Goal: Transaction & Acquisition: Purchase product/service

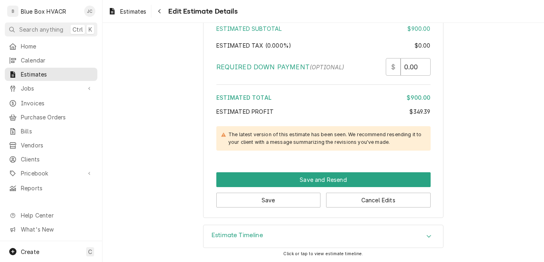
scroll to position [1456, 0]
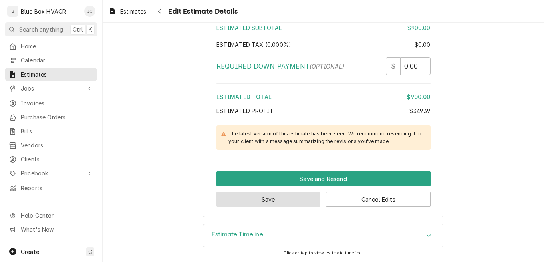
click at [292, 201] on button "Save" at bounding box center [268, 199] width 105 height 15
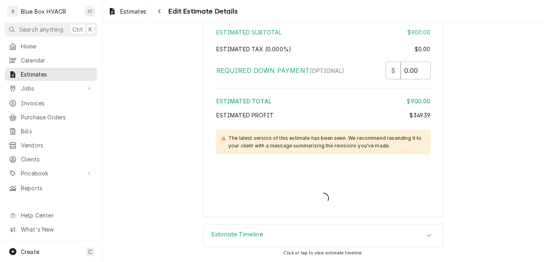
scroll to position [1451, 0]
type textarea "x"
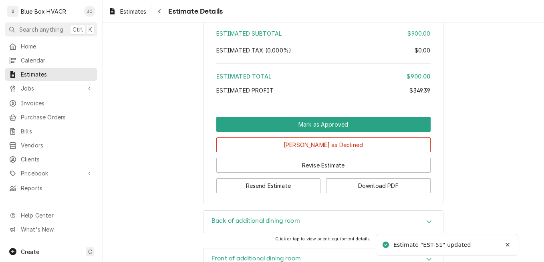
scroll to position [1201, 0]
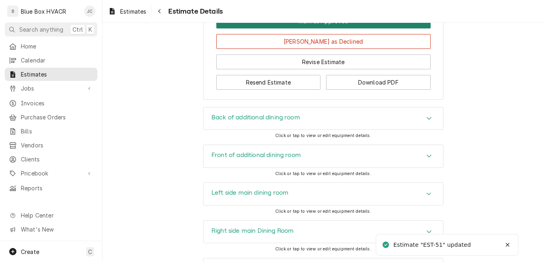
click at [326, 28] on button "Mark as Approved" at bounding box center [323, 21] width 214 height 15
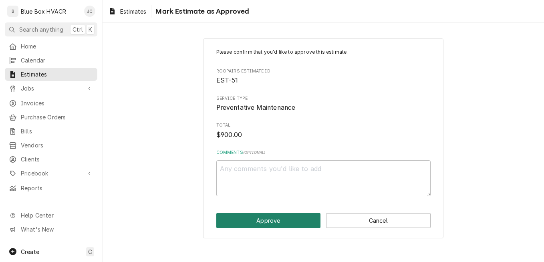
click at [264, 219] on button "Approve" at bounding box center [268, 220] width 105 height 15
type textarea "x"
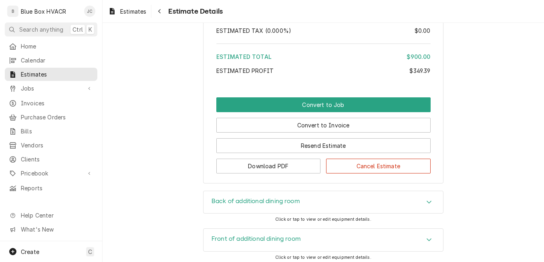
scroll to position [1161, 0]
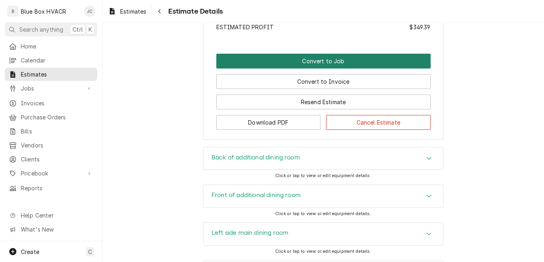
click at [340, 68] on button "Convert to Job" at bounding box center [323, 61] width 214 height 15
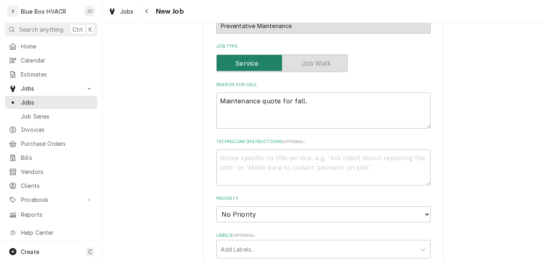
scroll to position [320, 0]
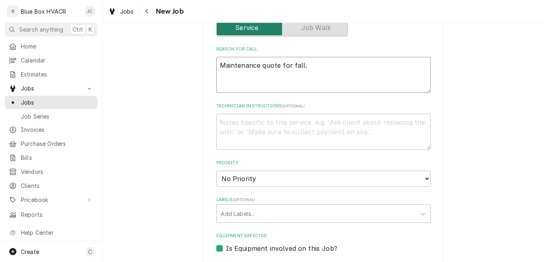
drag, startPoint x: 274, startPoint y: 67, endPoint x: 261, endPoint y: 67, distance: 12.4
click at [262, 67] on textarea "Maintenance quote for fall." at bounding box center [323, 75] width 214 height 36
type textarea "x"
type textarea "Maintenance qe for fall."
type textarea "x"
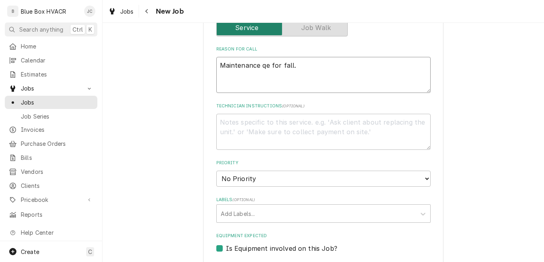
type textarea "Maintenance e for fall."
type textarea "x"
type textarea "Maintenancee for fall."
type textarea "x"
type textarea "Maintenance for fall."
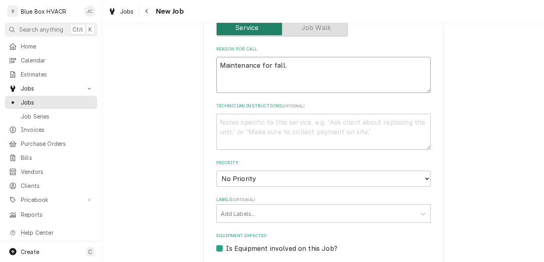
type textarea "x"
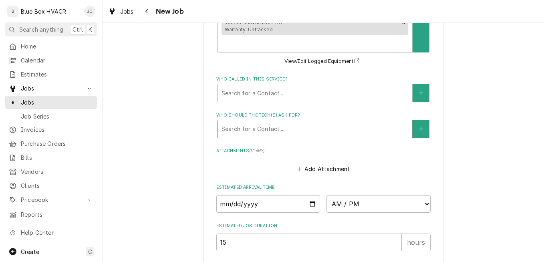
scroll to position [681, 0]
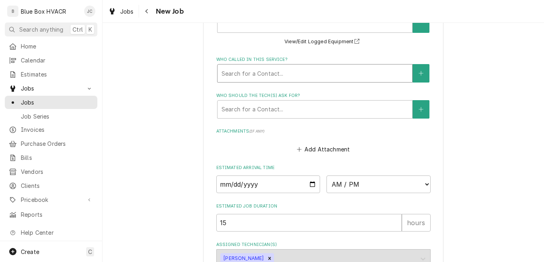
type textarea "Maintenance for fall."
click at [303, 77] on div "Who called in this service?" at bounding box center [314, 73] width 187 height 14
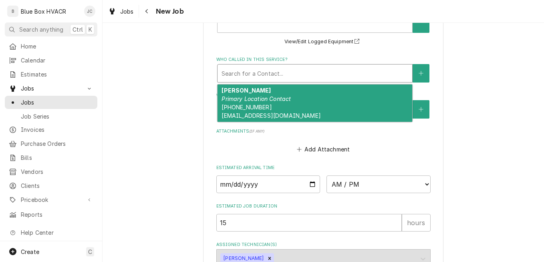
click at [297, 97] on div "George Primary Location Contact (302) 276-3705 squirediner@gmail.com" at bounding box center [314, 104] width 195 height 38
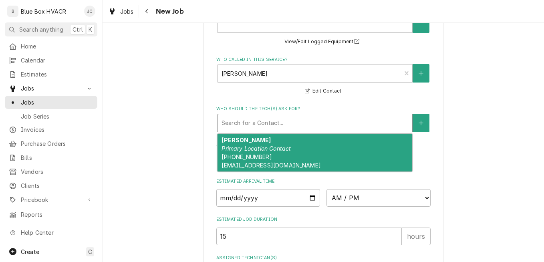
click at [300, 117] on div "Who should the tech(s) ask for?" at bounding box center [314, 123] width 187 height 14
click at [292, 150] on div "George Primary Location Contact (302) 276-3705 squirediner@gmail.com" at bounding box center [314, 153] width 195 height 38
type textarea "x"
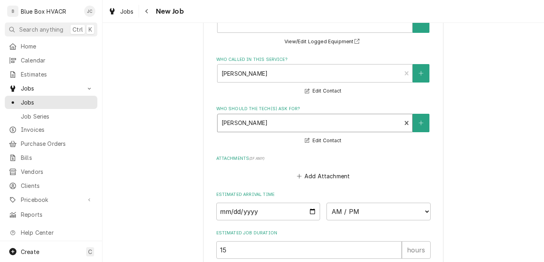
scroll to position [783, 0]
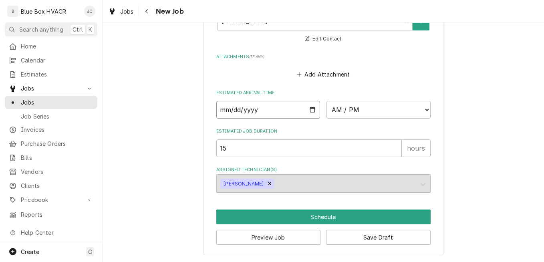
click at [311, 111] on input "Date" at bounding box center [268, 110] width 104 height 18
type input "2025-10-15"
type textarea "x"
click at [367, 109] on select "AM / PM 6:00 AM 6:15 AM 6:30 AM 6:45 AM 7:00 AM 7:15 AM 7:30 AM 7:45 AM 8:00 AM…" at bounding box center [378, 110] width 104 height 18
select select "09:15:00"
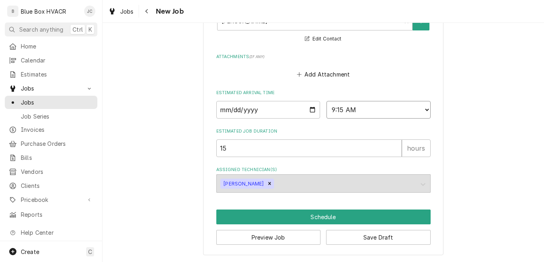
click at [326, 101] on select "AM / PM 6:00 AM 6:15 AM 6:30 AM 6:45 AM 7:00 AM 7:15 AM 7:30 AM 7:45 AM 8:00 AM…" at bounding box center [378, 110] width 104 height 18
drag, startPoint x: 302, startPoint y: 151, endPoint x: 189, endPoint y: 151, distance: 113.3
type textarea "x"
type input "6"
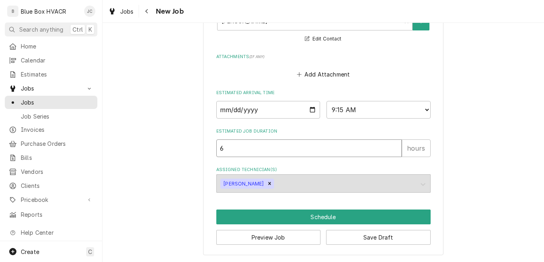
type textarea "x"
type input "6"
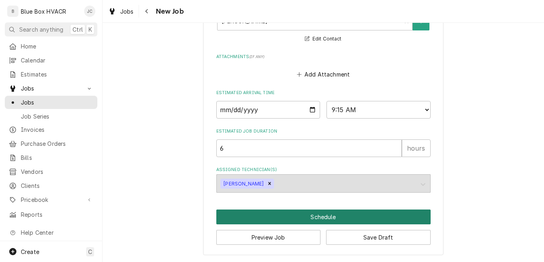
click at [336, 215] on button "Schedule" at bounding box center [323, 216] width 214 height 15
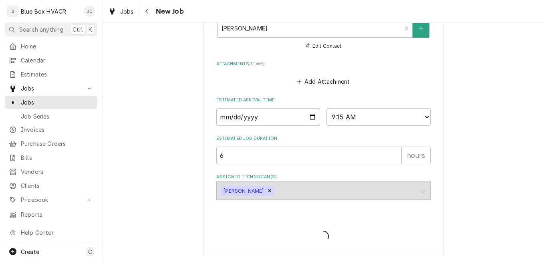
scroll to position [775, 0]
type textarea "x"
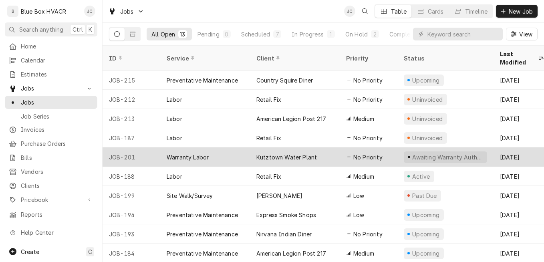
click at [265, 153] on div "Kutztown Water Plant" at bounding box center [286, 157] width 60 height 8
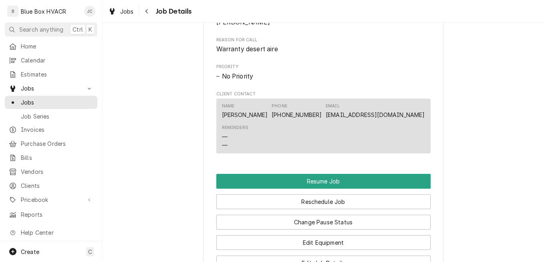
scroll to position [641, 0]
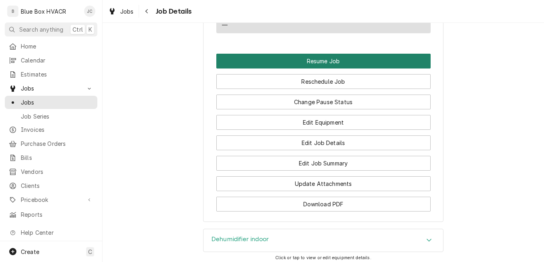
click at [320, 68] on button "Resume Job" at bounding box center [323, 61] width 214 height 15
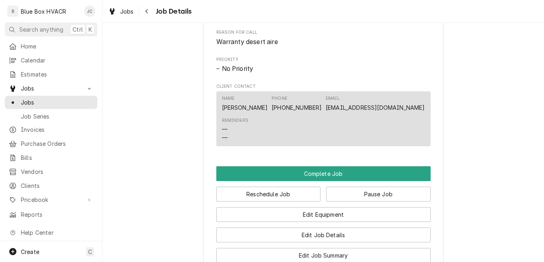
scroll to position [521, 0]
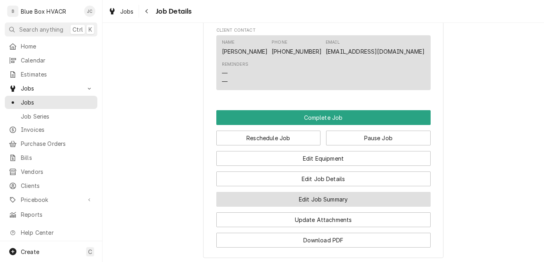
click at [322, 207] on button "Edit Job Summary" at bounding box center [323, 199] width 214 height 15
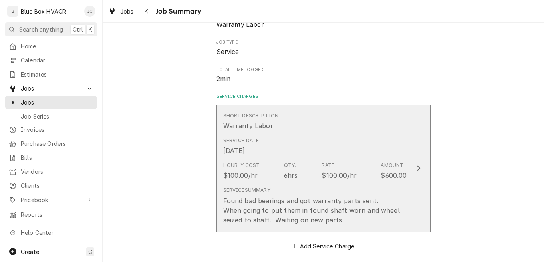
scroll to position [200, 0]
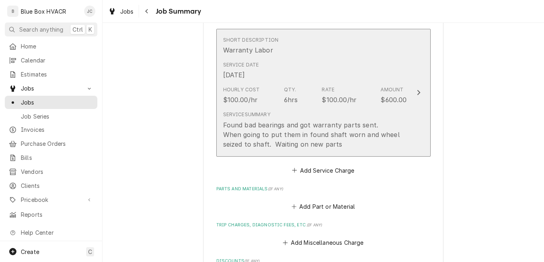
click at [402, 131] on div "Found bad bearings and got warranty parts sent. When going to put them in found…" at bounding box center [315, 134] width 184 height 29
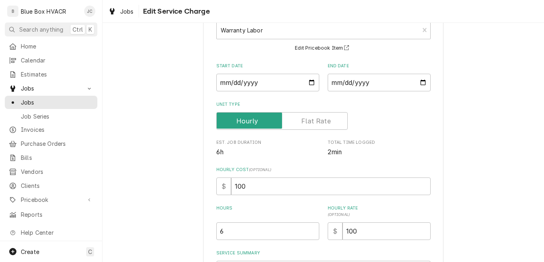
scroll to position [159, 0]
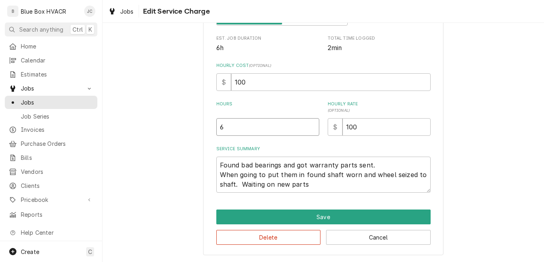
drag, startPoint x: 252, startPoint y: 129, endPoint x: 208, endPoint y: 135, distance: 44.5
click at [208, 135] on div "Use the fields below to edit this service charge Short Description Warranty Lab…" at bounding box center [323, 67] width 240 height 376
type textarea "x"
type input "2"
type textarea "x"
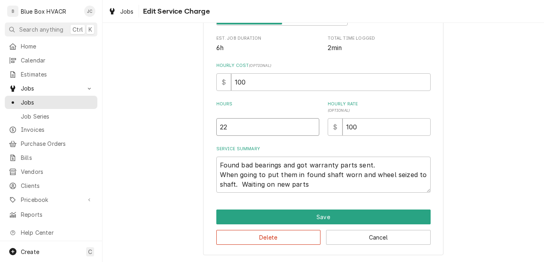
type input "22"
click at [306, 186] on textarea "Found bad bearings and got warranty parts sent. When going to put them in found…" at bounding box center [323, 175] width 214 height 36
drag, startPoint x: 302, startPoint y: 188, endPoint x: 235, endPoint y: 190, distance: 66.9
click at [235, 190] on textarea "Found bad bearings and got warranty parts sent. When going to put them in found…" at bounding box center [323, 175] width 214 height 36
click at [310, 184] on textarea "Found bad bearings and got warranty parts sent. When going to put them in found…" at bounding box center [323, 175] width 214 height 36
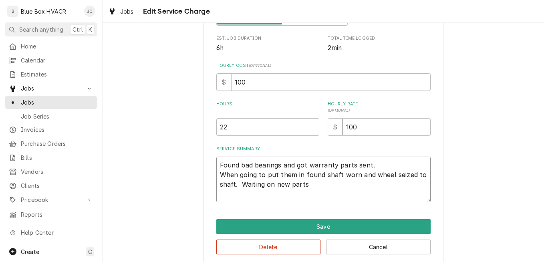
type textarea "x"
type textarea "Found bad bearings and got warranty parts sent. When going to put them in found…"
type textarea "x"
type textarea "Found bad bearings and got warranty parts sent. When going to put them in found…"
type textarea "x"
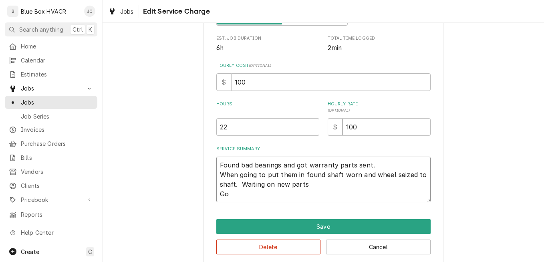
type textarea "Found bad bearings and got warranty parts sent. When going to put them in found…"
type textarea "x"
type textarea "Found bad bearings and got warranty parts sent. When going to put them in found…"
type textarea "x"
type textarea "Found bad bearings and got warranty parts sent. When going to put them in found…"
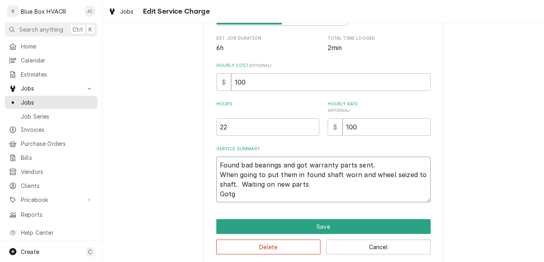
type textarea "x"
type textarea "Found bad bearings and got warranty parts sent. When going to put them in found…"
type textarea "x"
type textarea "Found bad bearings and got warranty parts sent. When going to put them in found…"
type textarea "x"
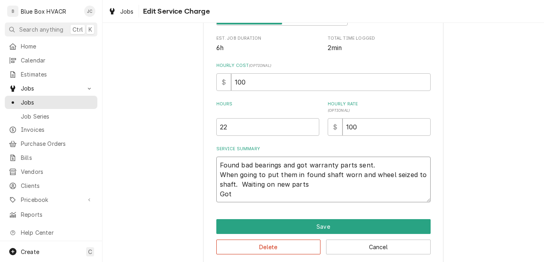
type textarea "Found bad bearings and got warranty parts sent. When going to put them in found…"
type textarea "x"
type textarea "Found bad bearings and got warranty parts sent. When going to put them in found…"
type textarea "x"
type textarea "Found bad bearings and got warranty parts sent. When going to put them in found…"
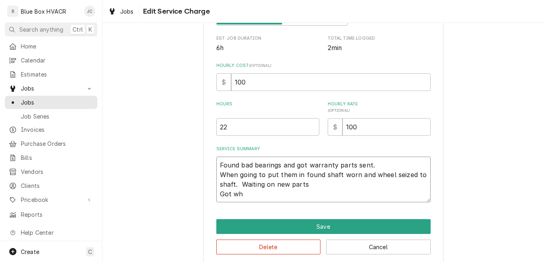
type textarea "x"
type textarea "Found bad bearings and got warranty parts sent. When going to put them in found…"
type textarea "x"
type textarea "Found bad bearings and got warranty parts sent. When going to put them in found…"
type textarea "x"
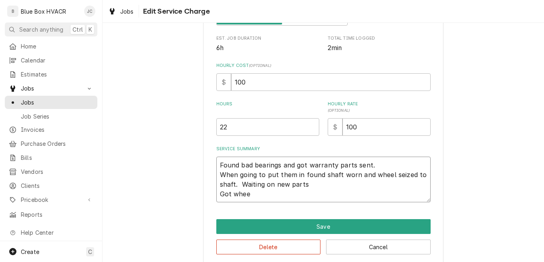
type textarea "Found bad bearings and got warranty parts sent. When going to put them in found…"
type textarea "x"
type textarea "Found bad bearings and got warranty parts sent. When going to put them in found…"
type textarea "x"
type textarea "Found bad bearings and got warranty parts sent. When going to put them in found…"
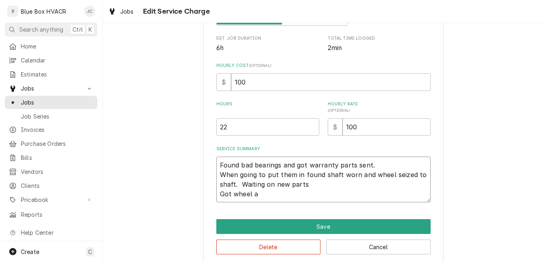
type textarea "x"
type textarea "Found bad bearings and got warranty parts sent. When going to put them in found…"
type textarea "x"
type textarea "Found bad bearings and got warranty parts sent. When going to put them in found…"
type textarea "x"
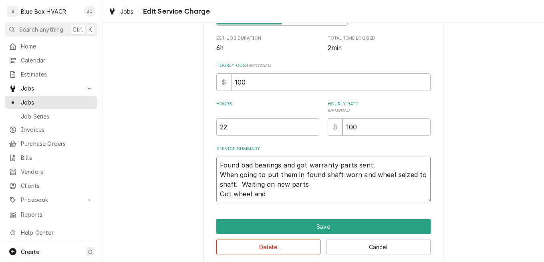
type textarea "Found bad bearings and got warranty parts sent. When going to put them in found…"
type textarea "x"
type textarea "Found bad bearings and got warranty parts sent. When going to put them in found…"
type textarea "x"
type textarea "Found bad bearings and got warranty parts sent. When going to put them in found…"
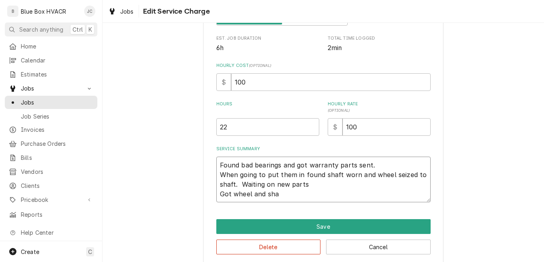
type textarea "x"
type textarea "Found bad bearings and got warranty parts sent. When going to put them in found…"
type textarea "x"
type textarea "Found bad bearings and got warranty parts sent. When going to put them in found…"
type textarea "x"
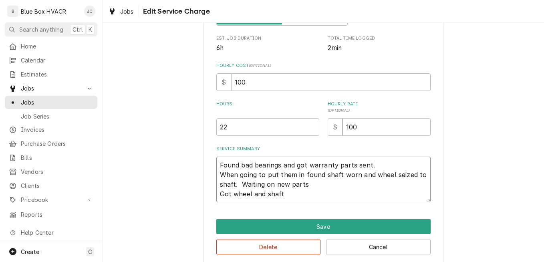
type textarea "Found bad bearings and got warranty parts sent. When going to put them in found…"
type textarea "x"
type textarea "Found bad bearings and got warranty parts sent. When going to put them in found…"
type textarea "x"
type textarea "Found bad bearings and got warranty parts sent. When going to put them in found…"
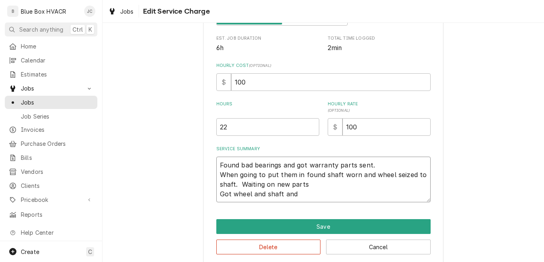
type textarea "x"
type textarea "Found bad bearings and got warranty parts sent. When going to put them in found…"
type textarea "x"
type textarea "Found bad bearings and got warranty parts sent. When going to put them in found…"
type textarea "x"
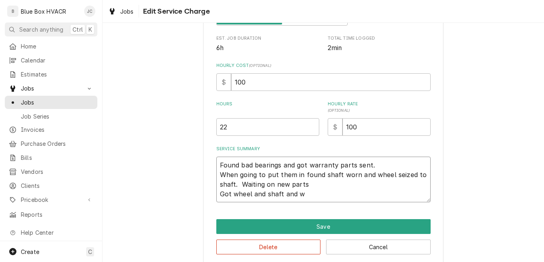
type textarea "Found bad bearings and got warranty parts sent. When going to put them in found…"
type textarea "x"
type textarea "Found bad bearings and got warranty parts sent. When going to put them in found…"
type textarea "x"
type textarea "Found bad bearings and got warranty parts sent. When going to put them in found…"
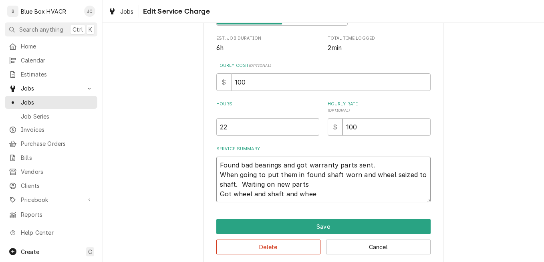
type textarea "x"
type textarea "Found bad bearings and got warranty parts sent. When going to put them in found…"
type textarea "x"
type textarea "Found bad bearings and got warranty parts sent. When going to put them in found…"
type textarea "x"
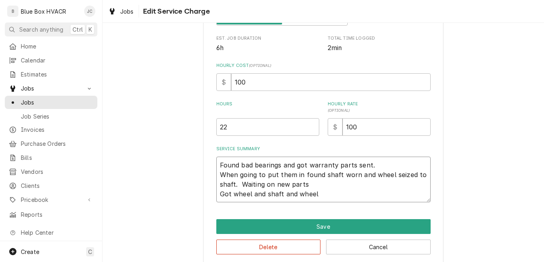
type textarea "Found bad bearings and got warranty parts sent. When going to put them in found…"
type textarea "x"
type textarea "Found bad bearings and got warranty parts sent. When going to put them in found…"
type textarea "x"
type textarea "Found bad bearings and got warranty parts sent. When going to put them in found…"
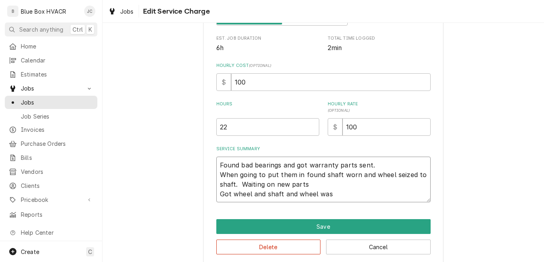
type textarea "x"
type textarea "Found bad bearings and got warranty parts sent. When going to put them in found…"
type textarea "x"
type textarea "Found bad bearings and got warranty parts sent. When going to put them in found…"
type textarea "x"
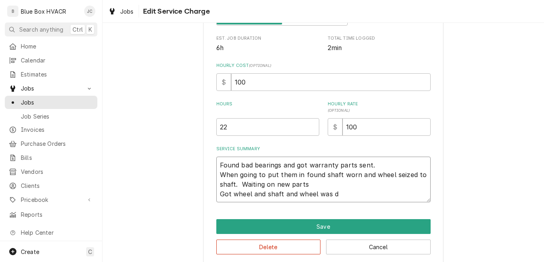
type textarea "Found bad bearings and got warranty parts sent. When going to put them in found…"
type textarea "x"
type textarea "Found bad bearings and got warranty parts sent. When going to put them in found…"
type textarea "x"
type textarea "Found bad bearings and got warranty parts sent. When going to put them in found…"
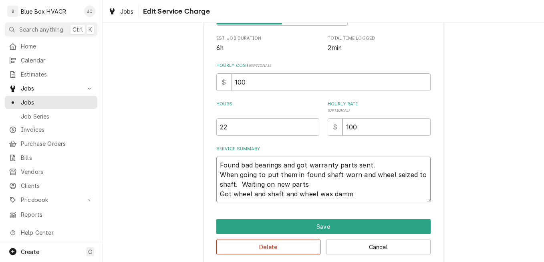
type textarea "x"
type textarea "Found bad bearings and got warranty parts sent. When going to put them in found…"
type textarea "x"
type textarea "Found bad bearings and got warranty parts sent. When going to put them in found…"
type textarea "x"
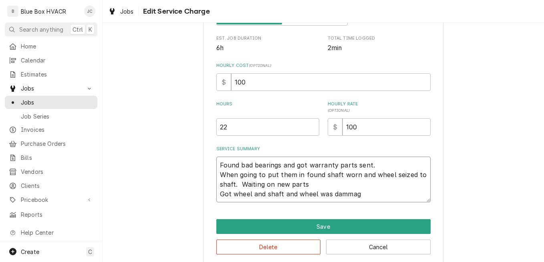
type textarea "Found bad bearings and got warranty parts sent. When going to put them in found…"
type textarea "x"
type textarea "Found bad bearings and got warranty parts sent. When going to put them in found…"
type textarea "x"
type textarea "Found bad bearings and got warranty parts sent. When going to put them in found…"
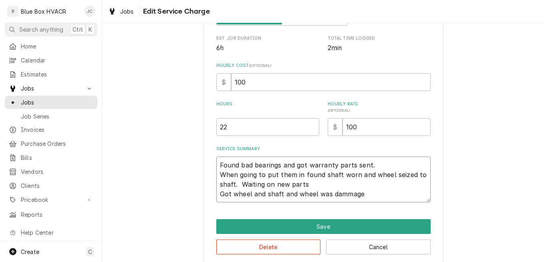
type textarea "x"
type textarea "Found bad bearings and got warranty parts sent. When going to put them in found…"
type textarea "x"
type textarea "Found bad bearings and got warranty parts sent. When going to put them in found…"
type textarea "x"
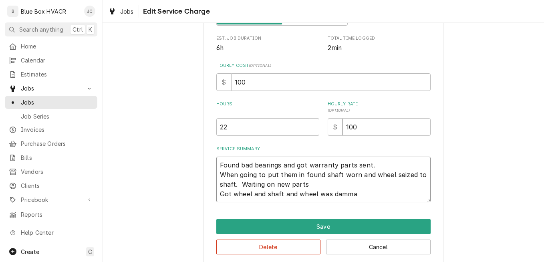
type textarea "Found bad bearings and got warranty parts sent. When going to put them in found…"
type textarea "x"
type textarea "Found bad bearings and got warranty parts sent. When going to put them in found…"
type textarea "x"
type textarea "Found bad bearings and got warranty parts sent. When going to put them in found…"
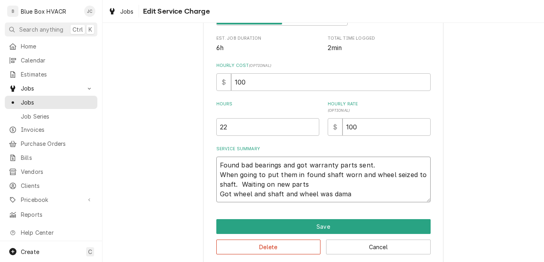
type textarea "x"
type textarea "Found bad bearings and got warranty parts sent. When going to put them in found…"
type textarea "x"
type textarea "Found bad bearings and got warranty parts sent. When going to put them in found…"
type textarea "x"
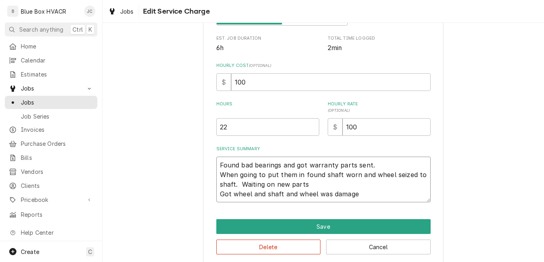
type textarea "Found bad bearings and got warranty parts sent. When going to put them in found…"
type textarea "x"
type textarea "Found bad bearings and got warranty parts sent. When going to put them in found…"
type textarea "x"
type textarea "Found bad bearings and got warranty parts sent. When going to put them in found…"
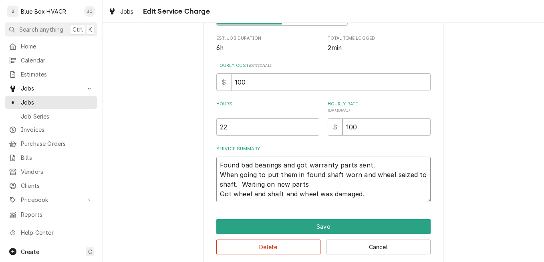
type textarea "x"
type textarea "Found bad bearings and got warranty parts sent. When going to put them in found…"
type textarea "x"
type textarea "Found bad bearings and got warranty parts sent. When going to put them in found…"
type textarea "x"
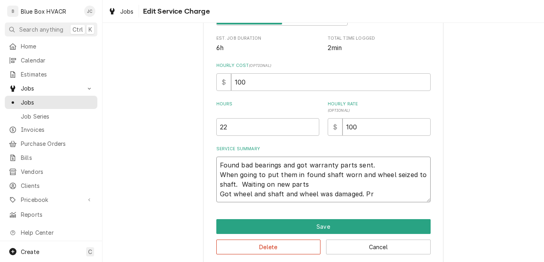
type textarea "Found bad bearings and got warranty parts sent. When going to put them in found…"
type textarea "x"
type textarea "Found bad bearings and got warranty parts sent. When going to put them in found…"
type textarea "x"
type textarea "Found bad bearings and got warranty parts sent. When going to put them in found…"
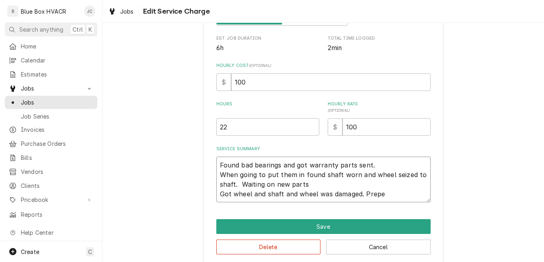
type textarea "x"
type textarea "Found bad bearings and got warranty parts sent. When going to put them in found…"
type textarea "x"
type textarea "Found bad bearings and got warranty parts sent. When going to put them in found…"
type textarea "x"
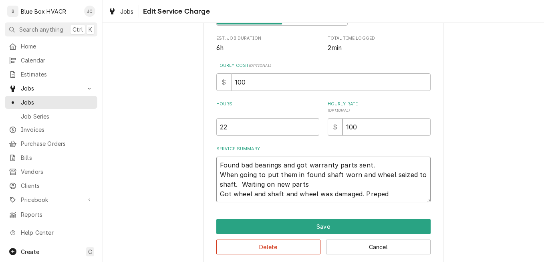
type textarea "Found bad bearings and got warranty parts sent. When going to put them in found…"
type textarea "x"
type textarea "Found bad bearings and got warranty parts sent. When going to put them in found…"
type textarea "x"
type textarea "Found bad bearings and got warranty parts sent. When going to put them in found…"
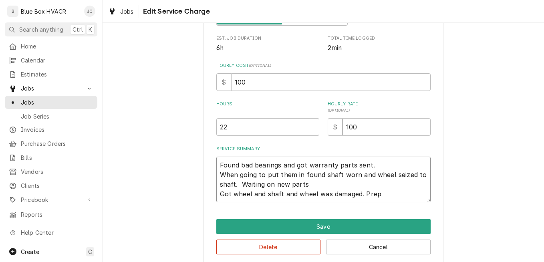
type textarea "x"
type textarea "Found bad bearings and got warranty parts sent. When going to put them in found…"
type textarea "x"
type textarea "Found bad bearings and got warranty parts sent. When going to put them in found…"
type textarea "x"
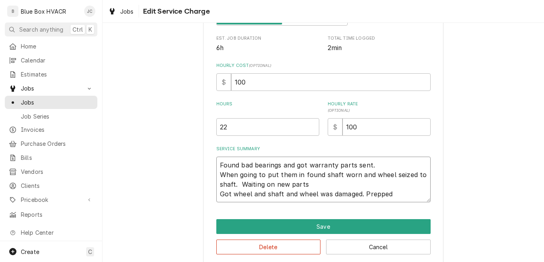
type textarea "Found bad bearings and got warranty parts sent. When going to put them in found…"
type textarea "x"
type textarea "Found bad bearings and got warranty parts sent. When going to put them in found…"
type textarea "x"
type textarea "Found bad bearings and got warranty parts sent. When going to put them in found…"
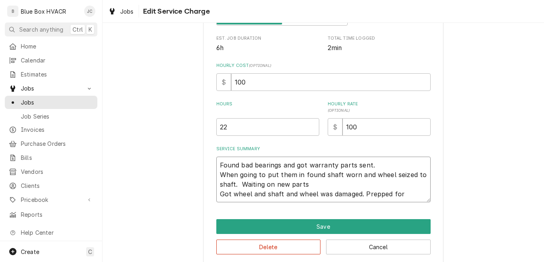
type textarea "x"
type textarea "Found bad bearings and got warranty parts sent. When going to put them in found…"
type textarea "x"
type textarea "Found bad bearings and got warranty parts sent. When going to put them in found…"
type textarea "x"
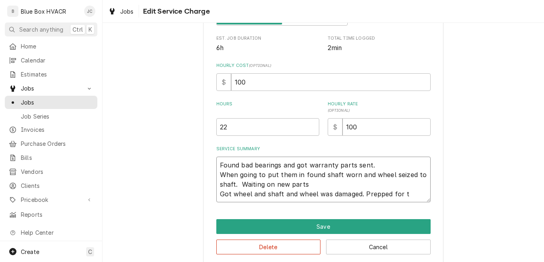
type textarea "Found bad bearings and got warranty parts sent. When going to put them in found…"
type textarea "x"
type textarea "Found bad bearings and got warranty parts sent. When going to put them in found…"
type textarea "x"
type textarea "Found bad bearings and got warranty parts sent. When going to put them in found…"
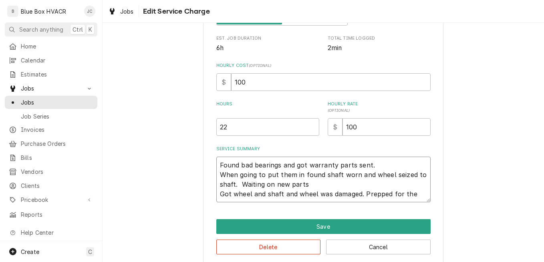
type textarea "x"
type textarea "Found bad bearings and got warranty parts sent. When going to put them in found…"
type textarea "x"
type textarea "Found bad bearings and got warranty parts sent. When going to put them in found…"
type textarea "x"
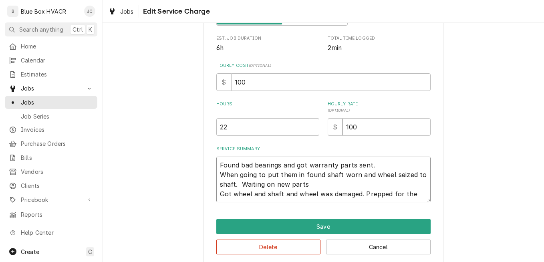
type textarea "Found bad bearings and got warranty parts sent. When going to put them in found…"
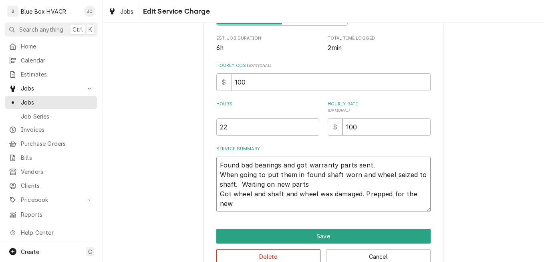
type textarea "x"
type textarea "Found bad bearings and got warranty parts sent. When going to put them in found…"
type textarea "x"
type textarea "Found bad bearings and got warranty parts sent. When going to put them in found…"
type textarea "x"
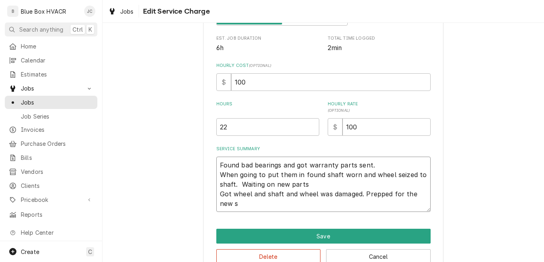
type textarea "Found bad bearings and got warranty parts sent. When going to put them in found…"
type textarea "x"
type textarea "Found bad bearings and got warranty parts sent. When going to put them in found…"
type textarea "x"
type textarea "Found bad bearings and got warranty parts sent. When going to put them in found…"
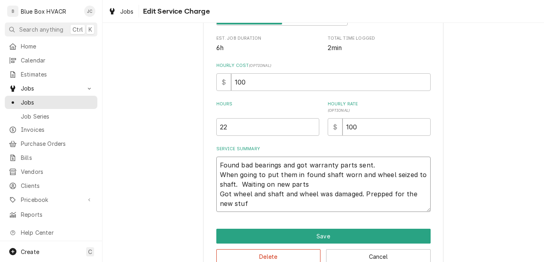
type textarea "x"
type textarea "Found bad bearings and got warranty parts sent. When going to put them in found…"
type textarea "x"
type textarea "Found bad bearings and got warranty parts sent. When going to put them in found…"
type textarea "x"
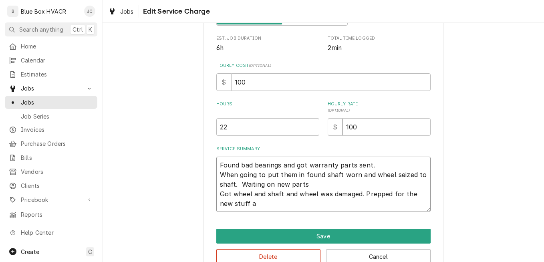
type textarea "Found bad bearings and got warranty parts sent. When going to put them in found…"
type textarea "x"
type textarea "Found bad bearings and got warranty parts sent. When going to put them in found…"
type textarea "x"
type textarea "Found bad bearings and got warranty parts sent. When going to put them in found…"
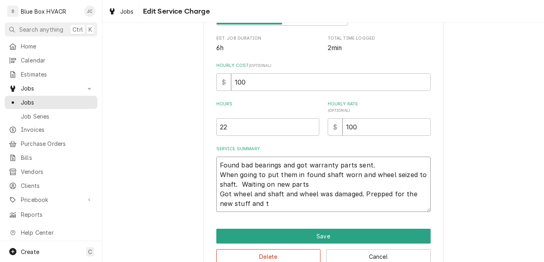
type textarea "x"
type textarea "Found bad bearings and got warranty parts sent. When going to put them in found…"
type textarea "x"
type textarea "Found bad bearings and got warranty parts sent. When going to put them in found…"
type textarea "x"
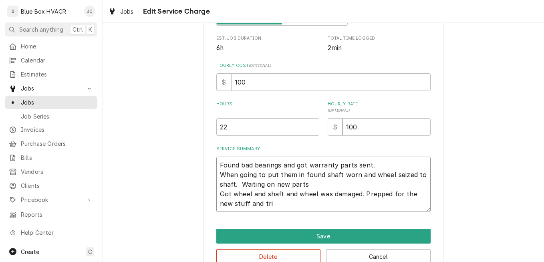
type textarea "Found bad bearings and got warranty parts sent. When going to put them in found…"
type textarea "x"
type textarea "Found bad bearings and got warranty parts sent. When going to put them in found…"
type textarea "x"
type textarea "Found bad bearings and got warranty parts sent. When going to put them in found…"
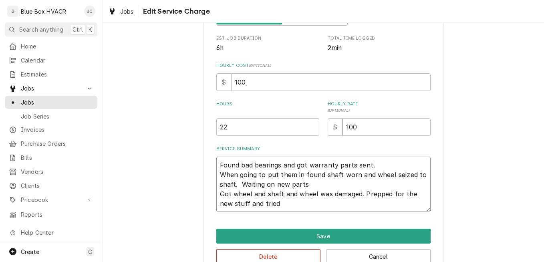
type textarea "x"
type textarea "Found bad bearings and got warranty parts sent. When going to put them in found…"
type textarea "x"
type textarea "Found bad bearings and got warranty parts sent. When going to put them in found…"
type textarea "x"
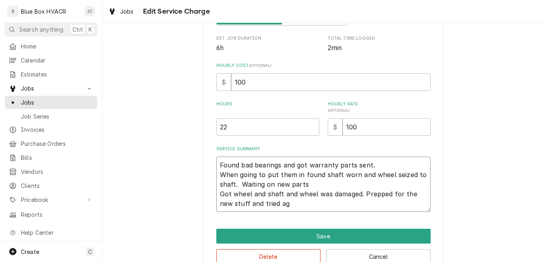
type textarea "Found bad bearings and got warranty parts sent. When going to put them in found…"
type textarea "x"
type textarea "Found bad bearings and got warranty parts sent. When going to put them in found…"
type textarea "x"
type textarea "Found bad bearings and got warranty parts sent. When going to put them in found…"
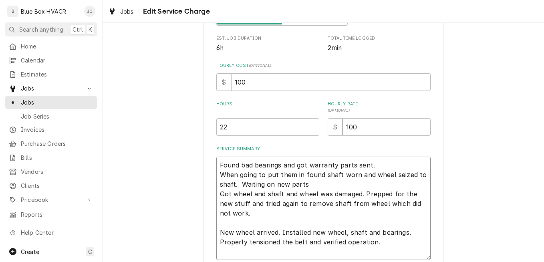
scroll to position [226, 0]
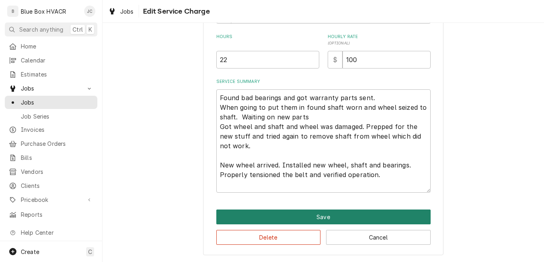
click at [308, 219] on button "Save" at bounding box center [323, 216] width 214 height 15
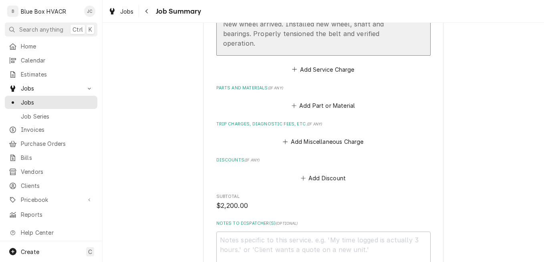
scroll to position [441, 0]
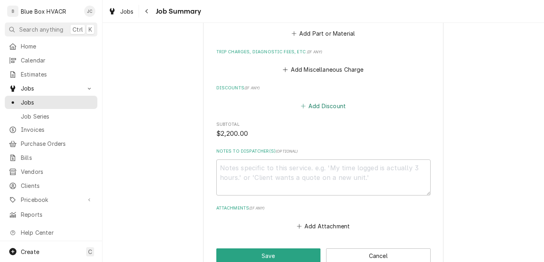
click at [308, 105] on button "Add Discount" at bounding box center [323, 105] width 48 height 11
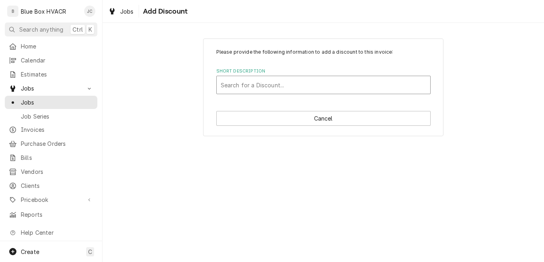
click at [287, 91] on div "Short Description" at bounding box center [323, 85] width 205 height 14
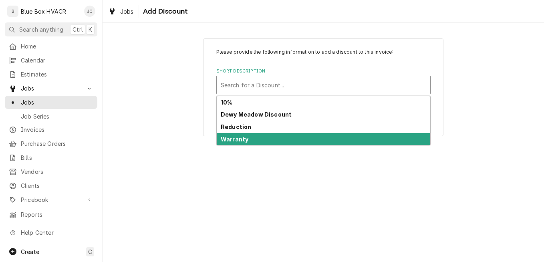
click at [271, 136] on div "Warranty" at bounding box center [323, 139] width 213 height 12
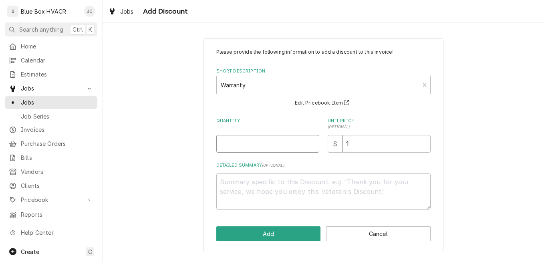
click at [274, 145] on input "Quantity" at bounding box center [267, 144] width 103 height 18
drag, startPoint x: 280, startPoint y: 145, endPoint x: 206, endPoint y: 146, distance: 74.1
click at [206, 146] on div "Please provide the following information to add a discount to this invoice: Sho…" at bounding box center [323, 144] width 240 height 213
drag, startPoint x: 353, startPoint y: 147, endPoint x: 326, endPoint y: 148, distance: 27.7
click at [328, 147] on div "$ 1" at bounding box center [379, 144] width 103 height 18
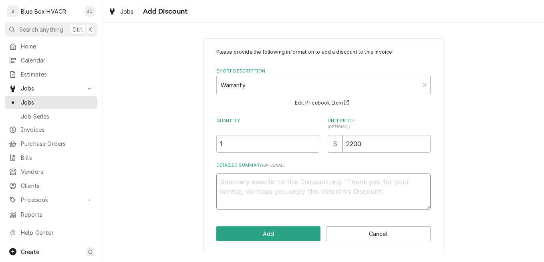
click at [271, 186] on textarea "Detailed Summary ( optional )" at bounding box center [323, 191] width 214 height 36
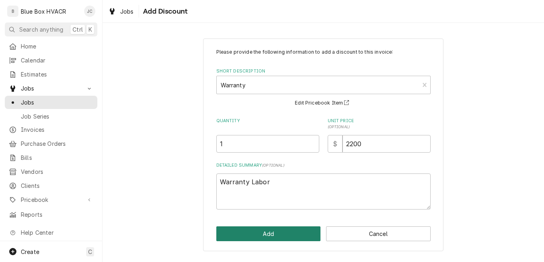
click at [270, 227] on button "Add" at bounding box center [268, 233] width 105 height 15
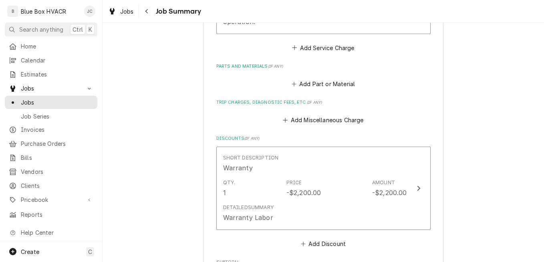
scroll to position [330, 0]
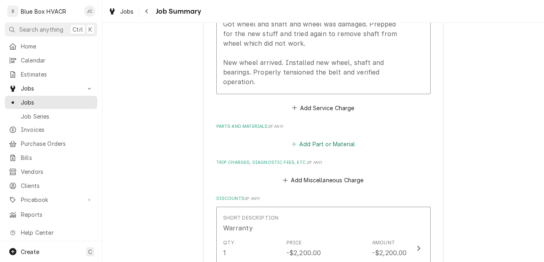
click at [317, 142] on button "Add Part or Material" at bounding box center [323, 144] width 66 height 11
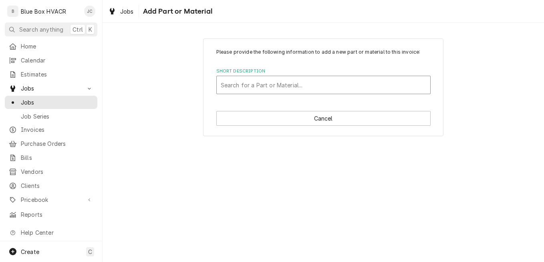
click at [291, 88] on div "Short Description" at bounding box center [323, 85] width 205 height 14
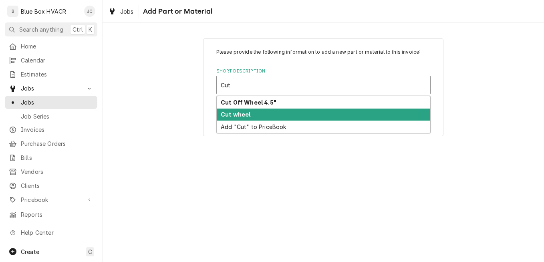
click at [250, 113] on div "Cut wheel" at bounding box center [323, 115] width 213 height 12
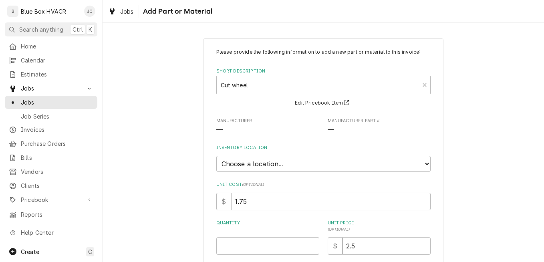
scroll to position [40, 0]
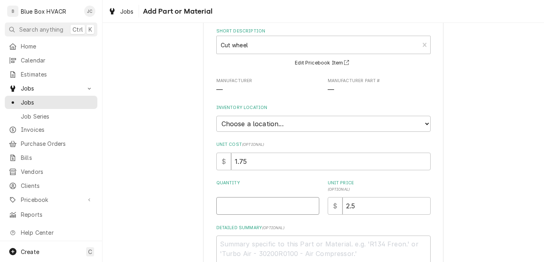
click at [255, 208] on input "Quantity" at bounding box center [267, 206] width 103 height 18
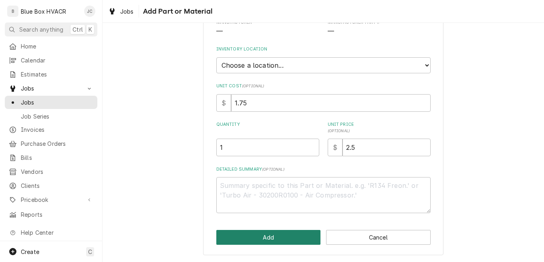
click at [275, 235] on button "Add" at bounding box center [268, 237] width 105 height 15
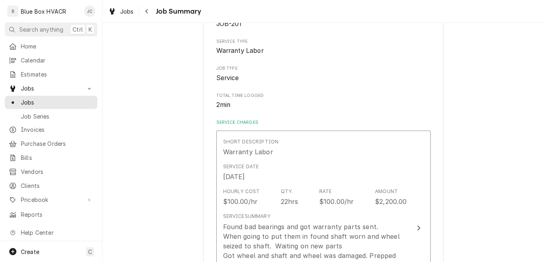
scroll to position [330, 0]
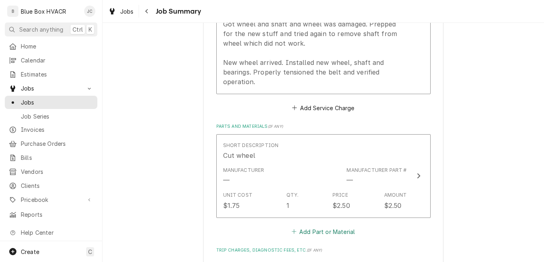
click at [314, 230] on button "Add Part or Material" at bounding box center [323, 231] width 66 height 11
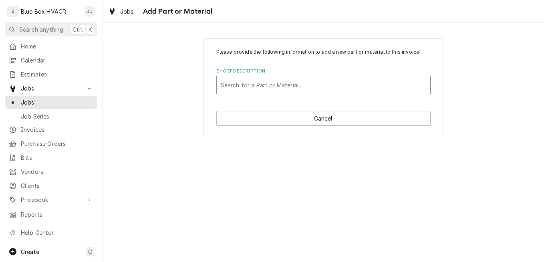
click at [285, 89] on div "Short Description" at bounding box center [323, 85] width 205 height 14
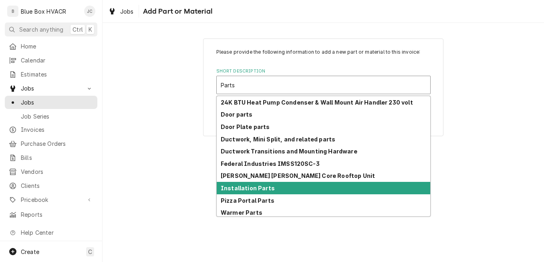
click at [252, 188] on strong "Installation Parts" at bounding box center [248, 188] width 54 height 7
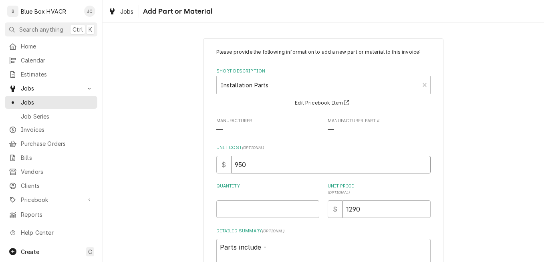
drag, startPoint x: 263, startPoint y: 166, endPoint x: 225, endPoint y: 165, distance: 37.6
click at [225, 165] on div "$ 950" at bounding box center [323, 165] width 214 height 18
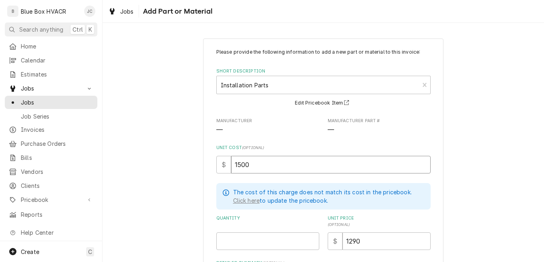
drag, startPoint x: 263, startPoint y: 169, endPoint x: 219, endPoint y: 168, distance: 44.1
click at [219, 168] on div "$ 1500" at bounding box center [323, 165] width 214 height 18
click at [272, 244] on input "Quantity" at bounding box center [267, 241] width 103 height 18
drag, startPoint x: 365, startPoint y: 240, endPoint x: 336, endPoint y: 235, distance: 29.8
click at [338, 235] on div "$ 1290" at bounding box center [379, 241] width 103 height 18
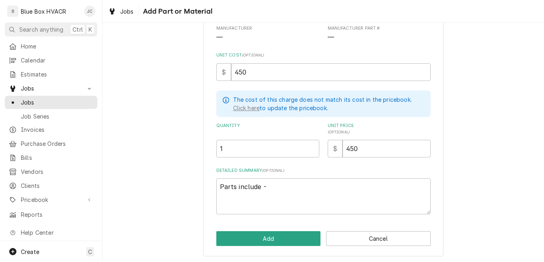
scroll to position [93, 0]
drag, startPoint x: 290, startPoint y: 191, endPoint x: 264, endPoint y: 189, distance: 26.5
click at [264, 189] on textarea "Parts include -" at bounding box center [323, 196] width 214 height 36
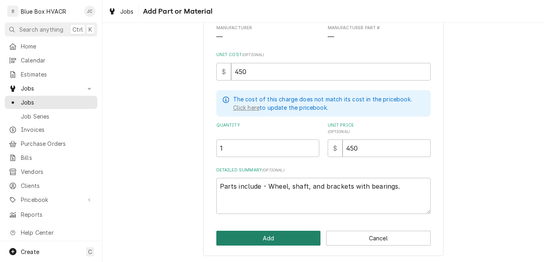
click at [279, 234] on button "Add" at bounding box center [268, 238] width 105 height 15
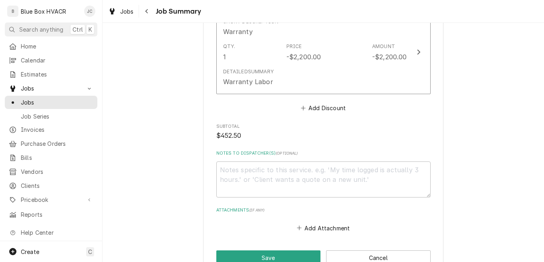
scroll to position [730, 0]
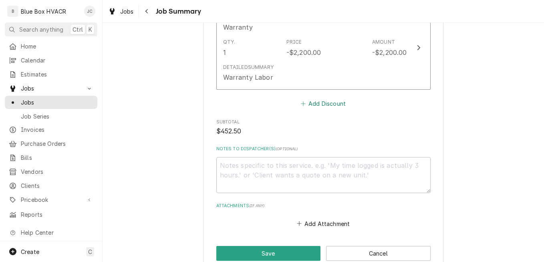
click at [329, 107] on button "Add Discount" at bounding box center [323, 103] width 48 height 11
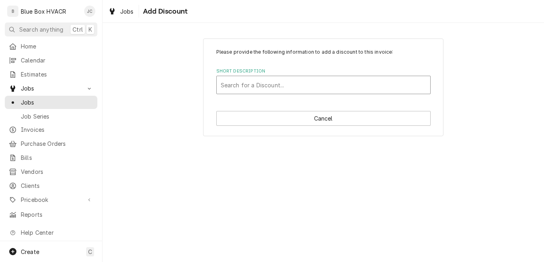
click at [296, 85] on div "Short Description" at bounding box center [323, 85] width 205 height 14
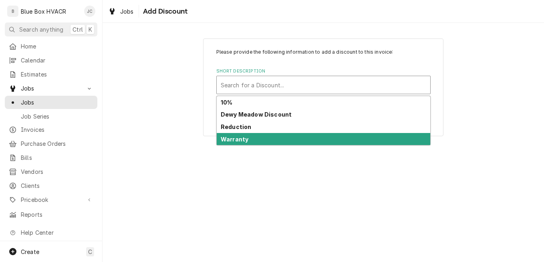
click at [278, 136] on div "Warranty" at bounding box center [323, 139] width 213 height 12
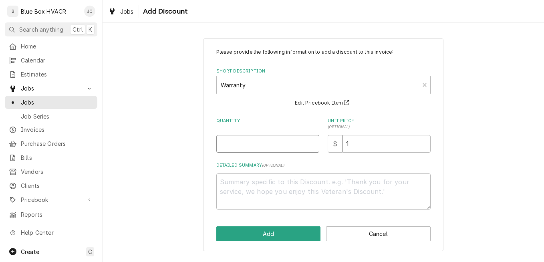
click at [277, 141] on input "Quantity" at bounding box center [267, 144] width 103 height 18
drag, startPoint x: 376, startPoint y: 143, endPoint x: 334, endPoint y: 145, distance: 42.1
click at [334, 145] on div "$ 1" at bounding box center [379, 144] width 103 height 18
click at [305, 181] on textarea "Detailed Summary ( optional )" at bounding box center [323, 191] width 214 height 36
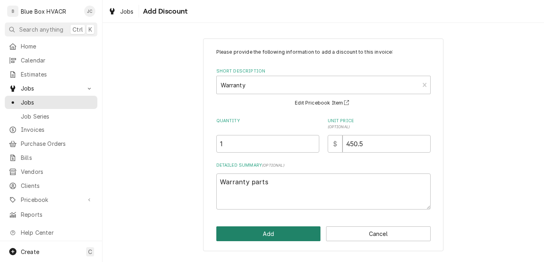
click at [292, 233] on button "Add" at bounding box center [268, 233] width 105 height 15
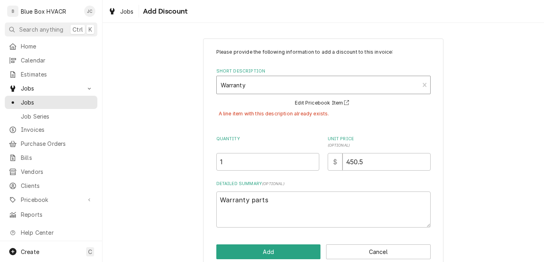
click at [322, 90] on div "Short Description" at bounding box center [318, 85] width 195 height 14
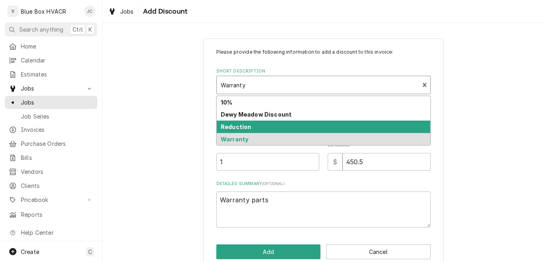
click at [300, 125] on div "Reduction" at bounding box center [323, 127] width 213 height 12
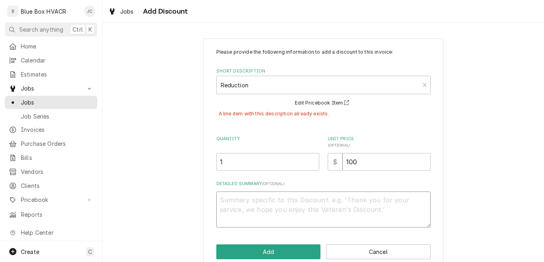
click at [261, 197] on textarea "Detailed Summary ( optional )" at bounding box center [323, 209] width 214 height 36
click at [357, 161] on input "100" at bounding box center [386, 162] width 88 height 18
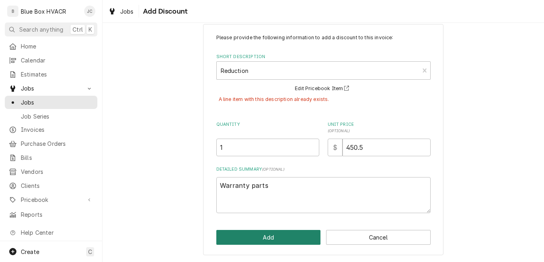
click at [283, 232] on button "Add" at bounding box center [268, 237] width 105 height 15
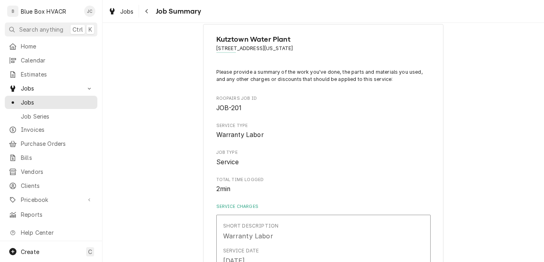
scroll to position [740, 0]
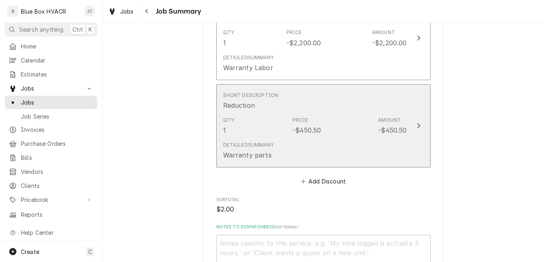
click at [382, 131] on div "-$450.50" at bounding box center [392, 130] width 28 height 10
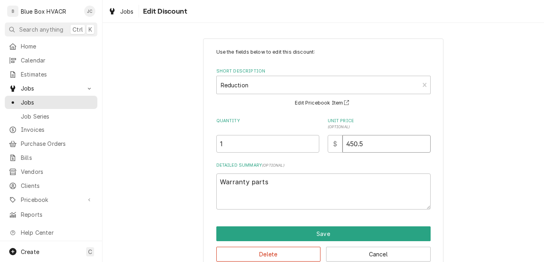
click at [354, 145] on input "450.5" at bounding box center [386, 144] width 88 height 18
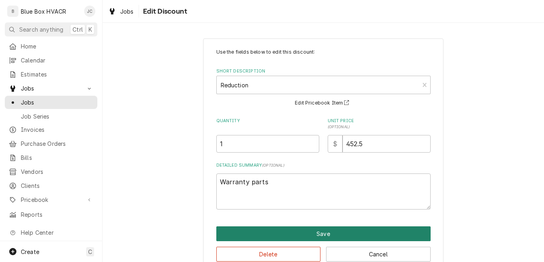
click at [300, 235] on button "Save" at bounding box center [323, 233] width 214 height 15
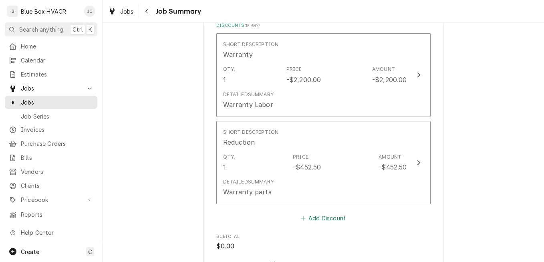
scroll to position [630, 0]
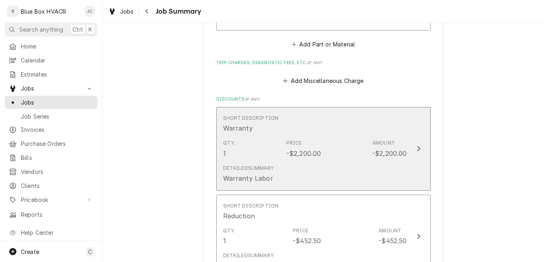
click at [331, 166] on div "Detailed Summary Warranty Labor" at bounding box center [315, 173] width 184 height 25
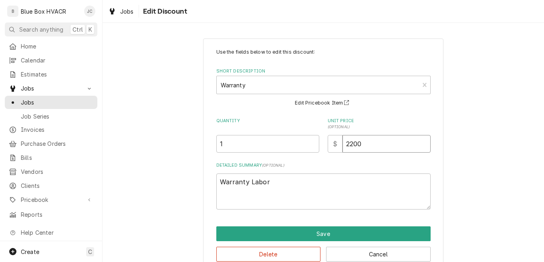
click at [361, 145] on input "2200" at bounding box center [386, 144] width 88 height 18
click at [462, 161] on div "Use the fields below to edit this discount: Short Description Warranty Edit Pri…" at bounding box center [323, 154] width 441 height 247
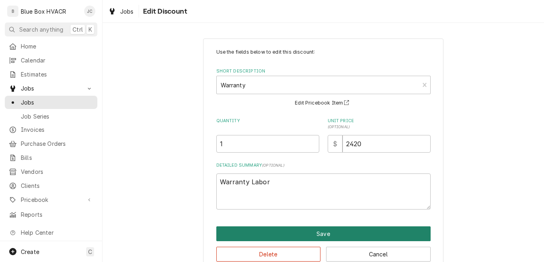
click at [373, 226] on button "Save" at bounding box center [323, 233] width 214 height 15
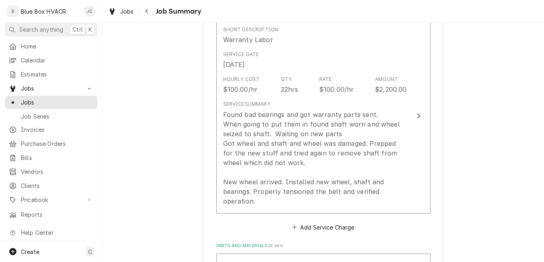
scroll to position [199, 0]
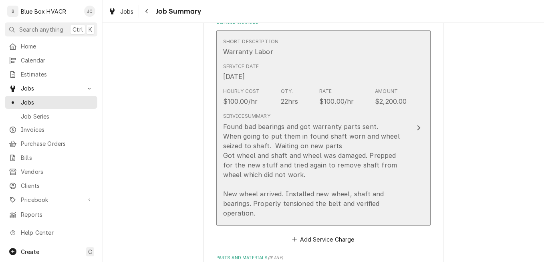
click at [362, 121] on div "Service Summary Found bad bearings and got warranty parts sent. When going to p…" at bounding box center [315, 165] width 184 height 105
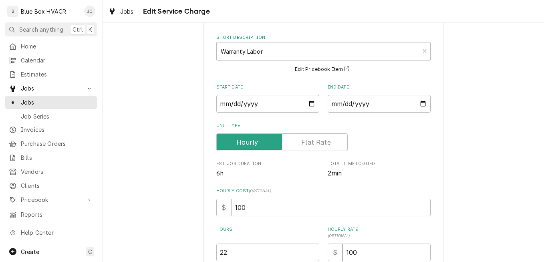
scroll to position [80, 0]
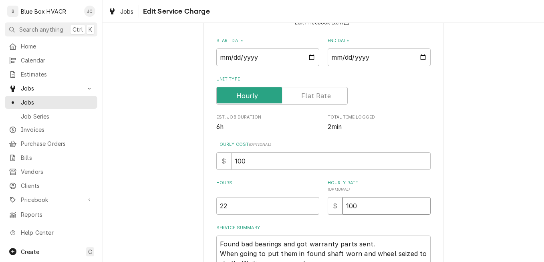
click at [348, 202] on input "100" at bounding box center [386, 206] width 88 height 18
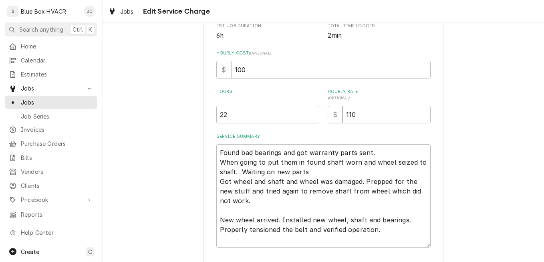
scroll to position [226, 0]
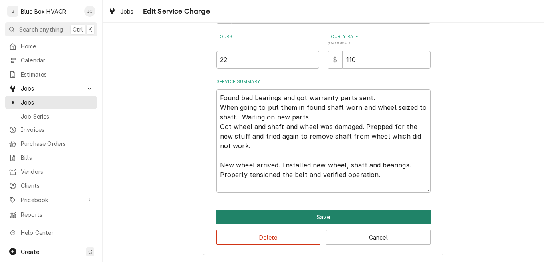
click at [350, 215] on button "Save" at bounding box center [323, 216] width 214 height 15
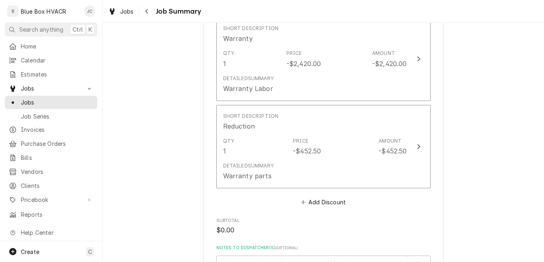
scroll to position [909, 0]
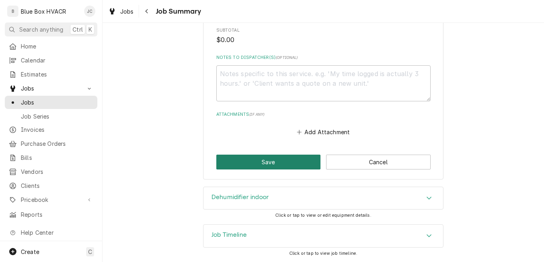
click at [271, 165] on button "Save" at bounding box center [268, 162] width 105 height 15
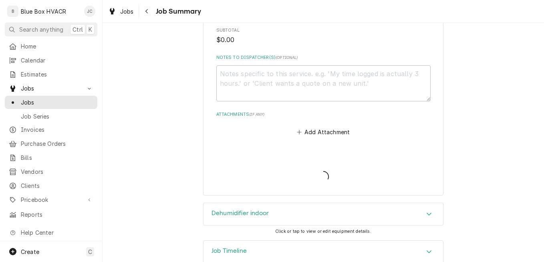
scroll to position [983, 0]
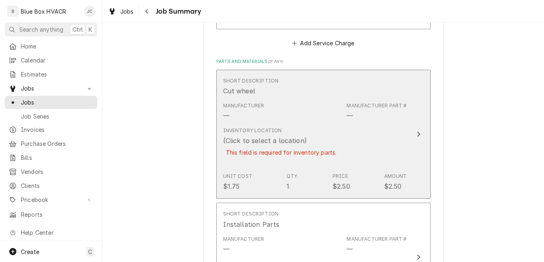
click at [365, 145] on div "Inventory Location (Click to select a location) This field is required for inve…" at bounding box center [315, 147] width 184 height 46
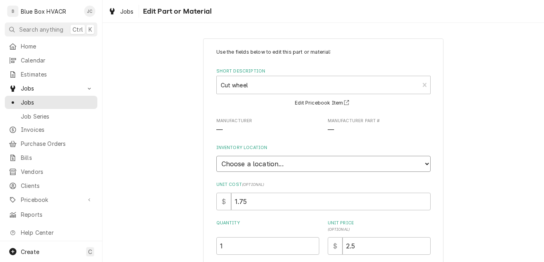
click at [282, 162] on select "Choose a location... Blue Box Truck #1" at bounding box center [323, 164] width 214 height 16
click at [216, 156] on select "Choose a location... Blue Box Truck #1" at bounding box center [323, 164] width 214 height 16
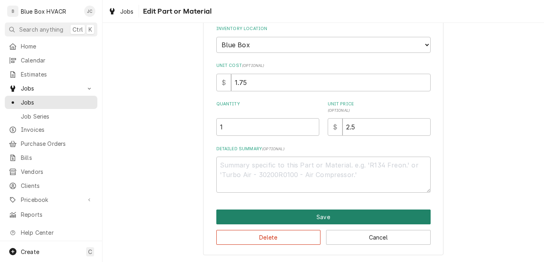
click at [321, 215] on button "Save" at bounding box center [323, 216] width 214 height 15
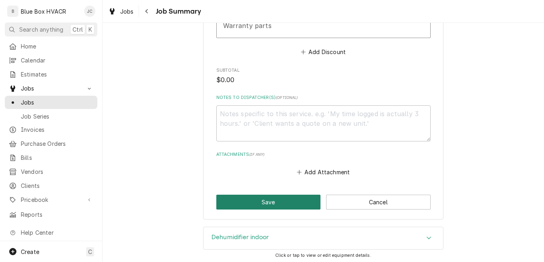
click at [285, 197] on button "Save" at bounding box center [268, 202] width 105 height 15
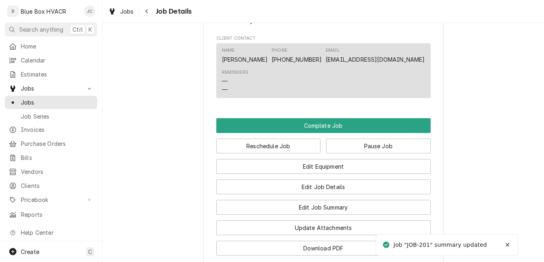
scroll to position [521, 0]
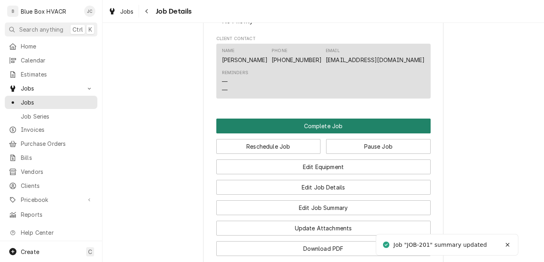
click at [349, 133] on button "Complete Job" at bounding box center [323, 126] width 214 height 15
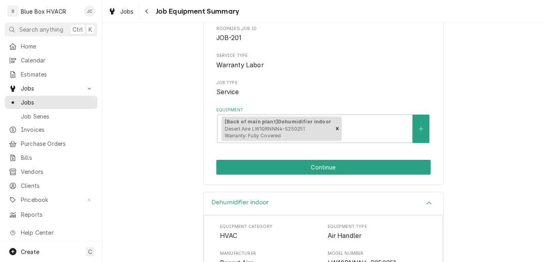
scroll to position [120, 0]
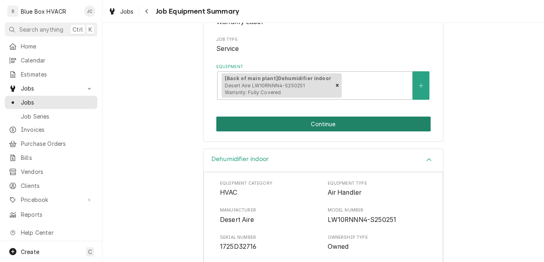
click at [319, 129] on button "Continue" at bounding box center [323, 124] width 214 height 15
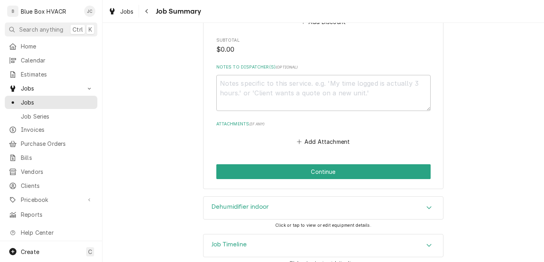
scroll to position [935, 0]
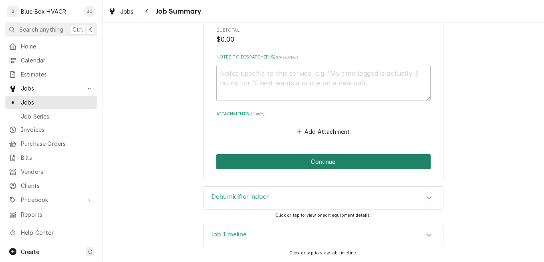
click at [321, 164] on button "Continue" at bounding box center [323, 161] width 214 height 15
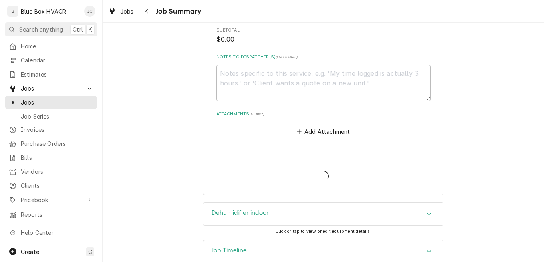
type textarea "x"
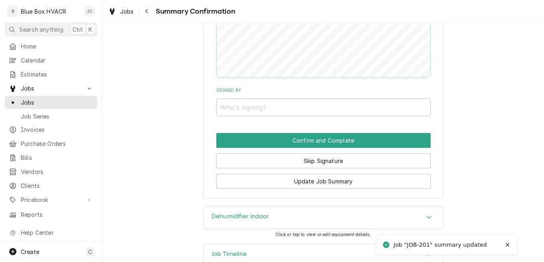
scroll to position [870, 0]
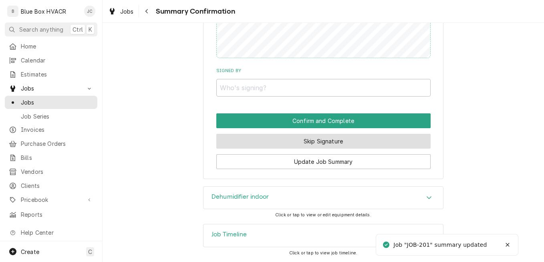
click at [331, 146] on button "Skip Signature" at bounding box center [323, 141] width 214 height 15
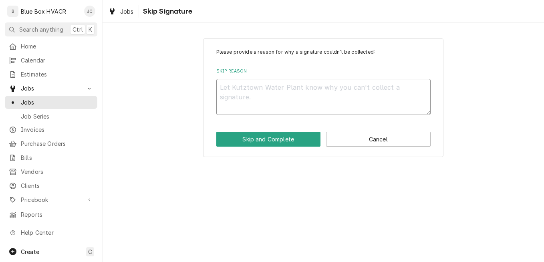
click at [288, 93] on textarea "Skip Reason" at bounding box center [323, 97] width 214 height 36
type textarea "x"
type textarea "W"
type textarea "x"
type textarea "Wa"
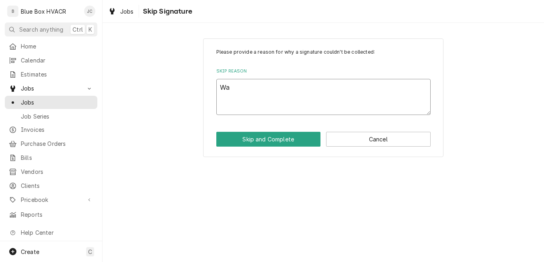
type textarea "x"
type textarea "War"
type textarea "x"
type textarea "Wara"
type textarea "x"
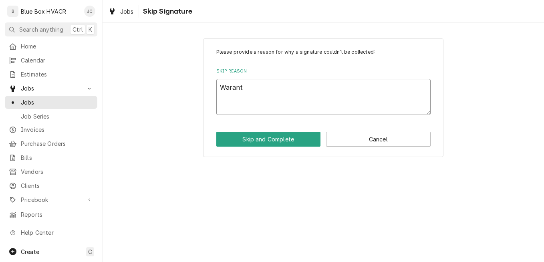
type textarea "Waranty"
click at [232, 89] on textarea "Waranty" at bounding box center [323, 97] width 214 height 36
type textarea "x"
type textarea "Warranty"
click at [265, 133] on button "Skip and Complete" at bounding box center [268, 139] width 105 height 15
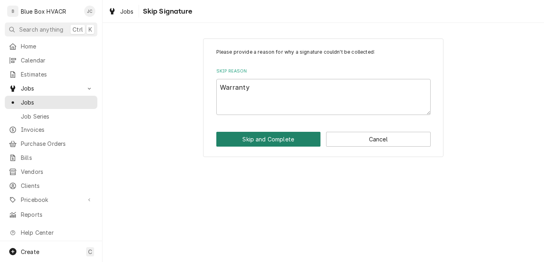
type textarea "x"
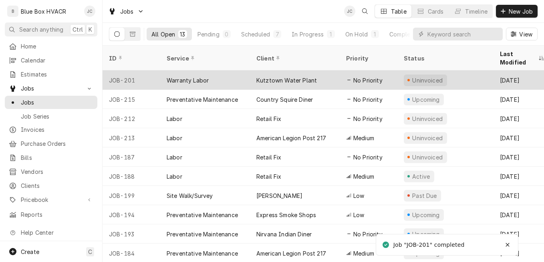
click at [291, 76] on div "Kutztown Water Plant" at bounding box center [286, 80] width 60 height 8
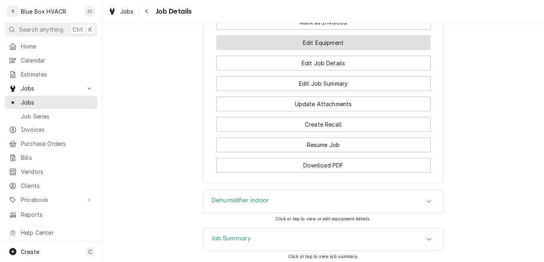
scroll to position [476, 0]
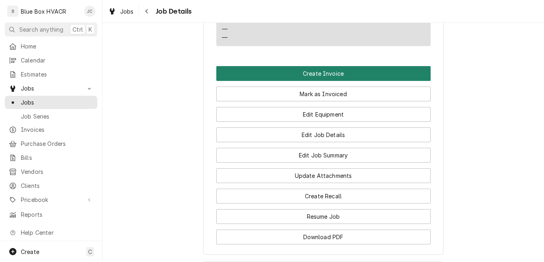
click at [333, 80] on button "Create Invoice" at bounding box center [323, 73] width 214 height 15
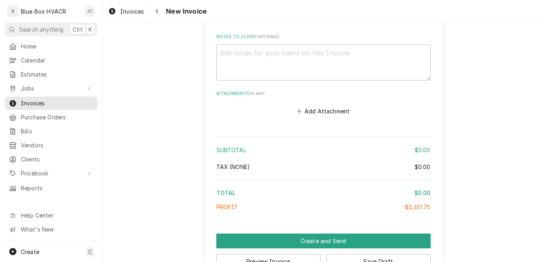
scroll to position [1377, 0]
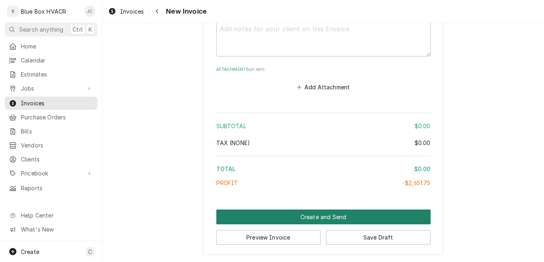
click at [327, 215] on button "Create and Send" at bounding box center [323, 216] width 214 height 15
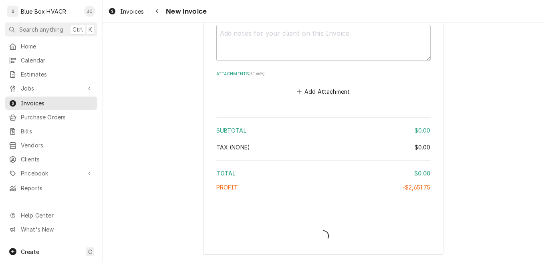
type textarea "x"
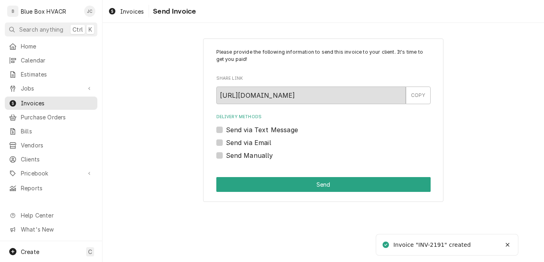
click at [225, 141] on div "Send via Email" at bounding box center [323, 143] width 214 height 10
click at [226, 142] on label "Send via Email" at bounding box center [248, 143] width 45 height 10
click at [226, 142] on input "Send via Email" at bounding box center [333, 147] width 214 height 18
checkbox input "true"
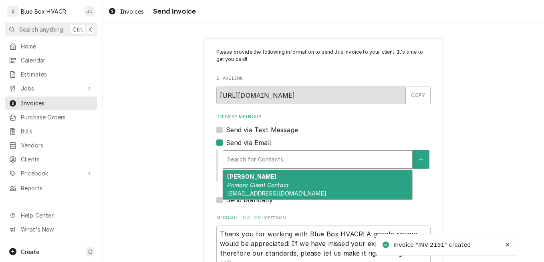
click at [280, 161] on div "Delivery Methods" at bounding box center [317, 159] width 181 height 14
click at [279, 179] on div "[PERSON_NAME] Primary Client Contact [EMAIL_ADDRESS][DOMAIN_NAME]" at bounding box center [317, 184] width 189 height 29
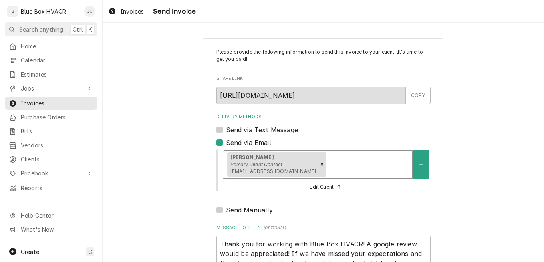
scroll to position [68, 0]
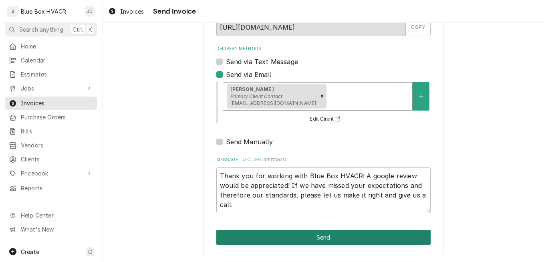
click at [333, 237] on button "Send" at bounding box center [323, 237] width 214 height 15
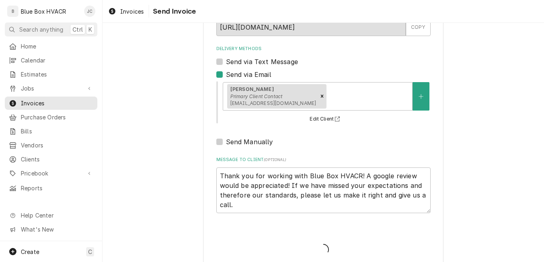
type textarea "x"
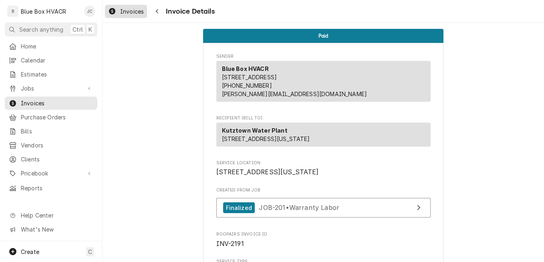
click at [135, 9] on span "Invoices" at bounding box center [132, 11] width 24 height 8
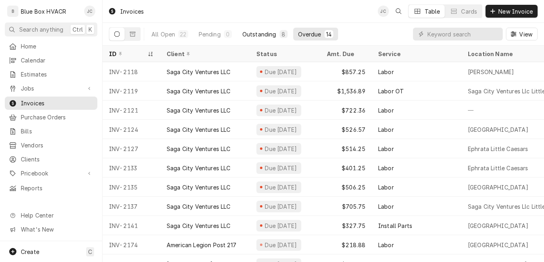
click at [243, 34] on div "Outstanding" at bounding box center [259, 34] width 34 height 8
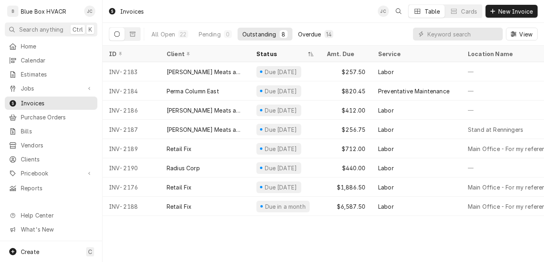
click at [306, 36] on div "Overdue" at bounding box center [309, 34] width 23 height 8
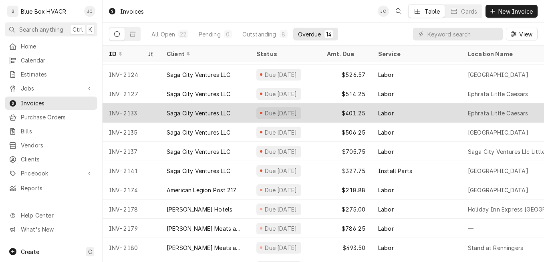
scroll to position [74, 0]
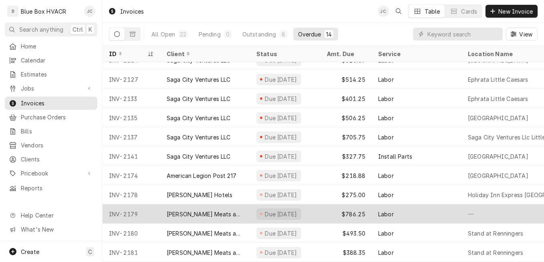
click at [318, 206] on div "Due [DATE]" at bounding box center [285, 213] width 70 height 19
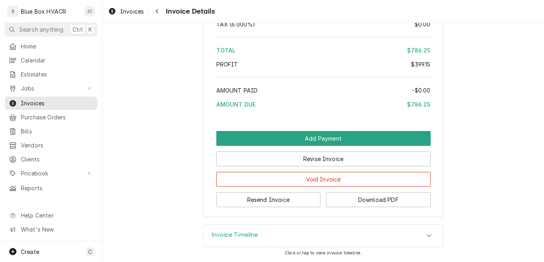
scroll to position [1429, 0]
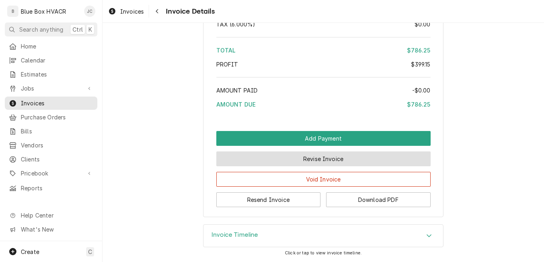
click at [309, 160] on button "Revise Invoice" at bounding box center [323, 158] width 214 height 15
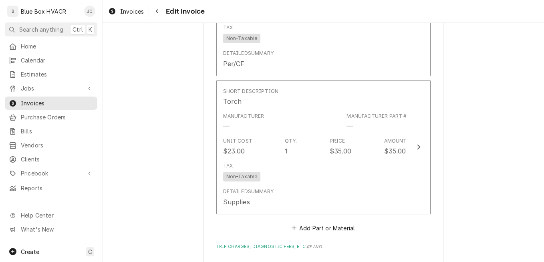
scroll to position [1322, 0]
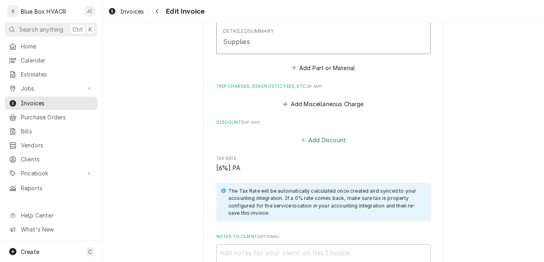
click at [323, 135] on button "Add Discount" at bounding box center [323, 140] width 48 height 11
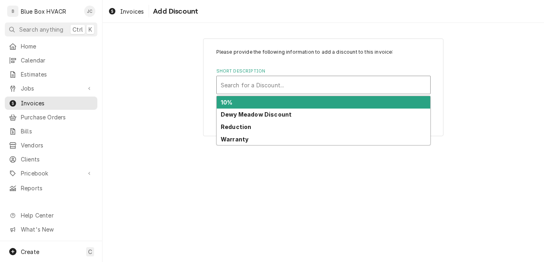
click at [294, 85] on div "Short Description" at bounding box center [323, 85] width 205 height 14
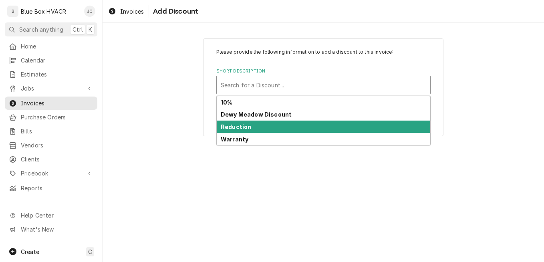
click at [253, 125] on div "Reduction" at bounding box center [323, 127] width 213 height 12
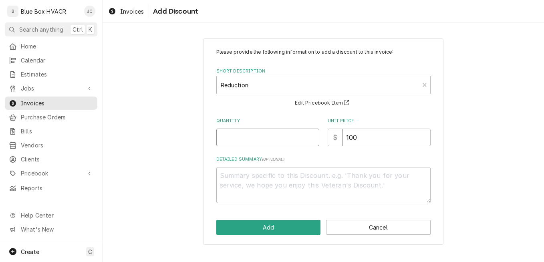
click at [281, 135] on input "Quantity" at bounding box center [267, 138] width 103 height 18
click at [345, 227] on button "Cancel" at bounding box center [378, 227] width 105 height 15
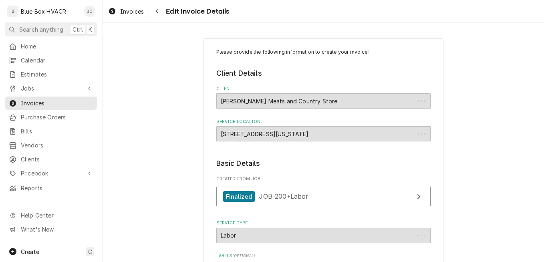
scroll to position [1312, 0]
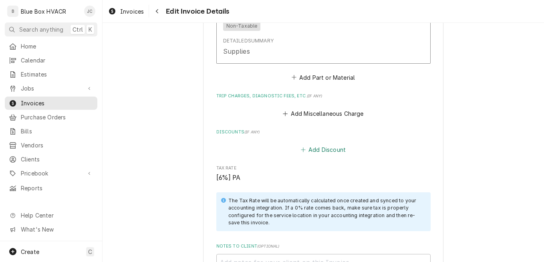
click at [330, 144] on button "Add Discount" at bounding box center [323, 149] width 48 height 11
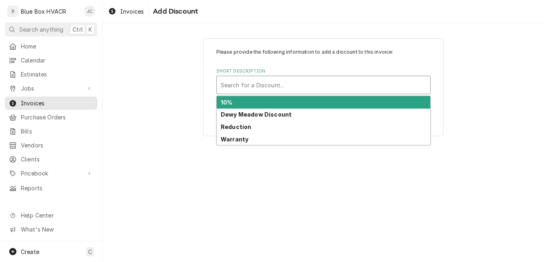
click at [271, 87] on div "Short Description" at bounding box center [323, 85] width 205 height 14
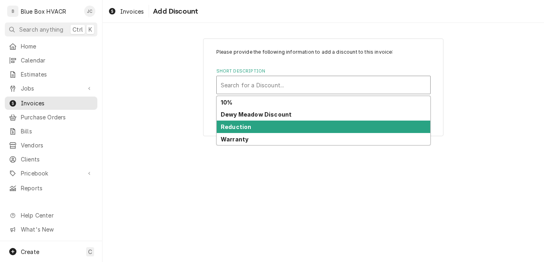
click at [241, 123] on div "Reduction" at bounding box center [323, 127] width 213 height 12
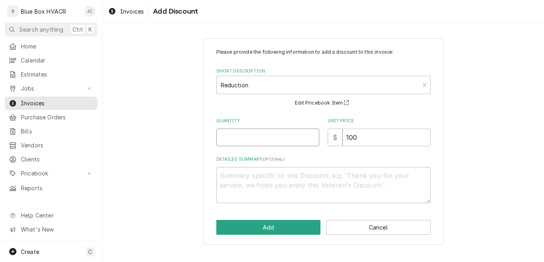
click at [250, 130] on input "Quantity" at bounding box center [267, 138] width 103 height 18
type textarea "x"
type input "1"
drag, startPoint x: 359, startPoint y: 136, endPoint x: 339, endPoint y: 136, distance: 20.0
click at [340, 136] on div "$ 100" at bounding box center [379, 138] width 103 height 18
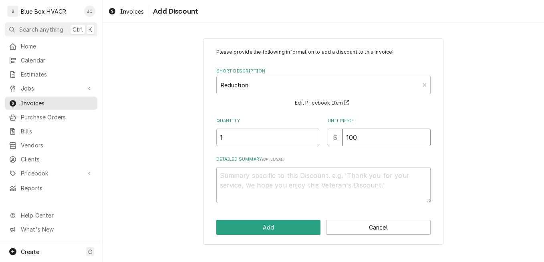
type textarea "x"
type input "2"
type textarea "x"
type input "20"
type textarea "x"
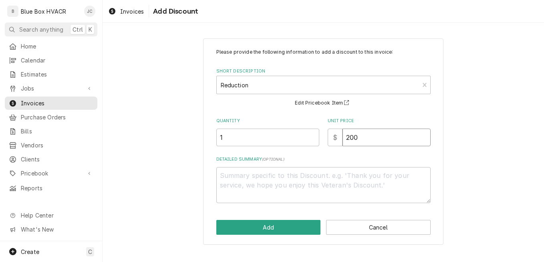
type input "200"
click at [316, 177] on textarea "Detailed Summary ( optional )" at bounding box center [323, 185] width 214 height 36
type textarea "x"
type textarea "L"
type textarea "x"
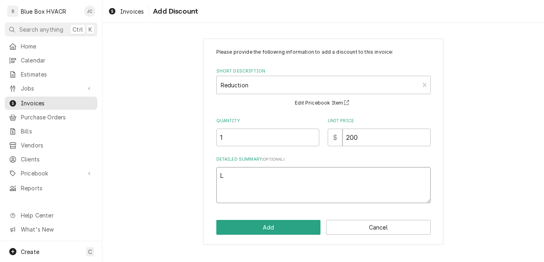
type textarea "Le"
type textarea "x"
type textarea "Lea"
type textarea "x"
type textarea "Leak"
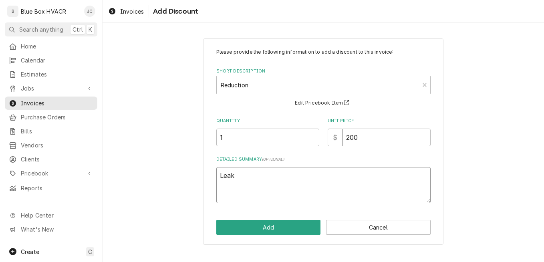
type textarea "x"
type textarea "Leak"
type textarea "x"
type textarea "Leak n"
type textarea "x"
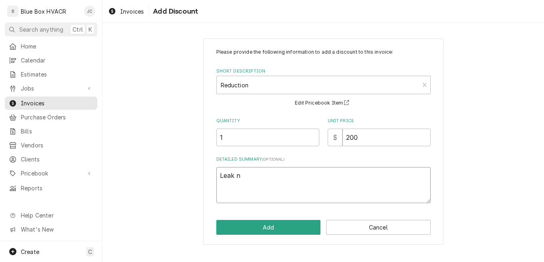
type textarea "Leak no"
type textarea "x"
type textarea "Leak not"
type textarea "x"
type textarea "Leak not"
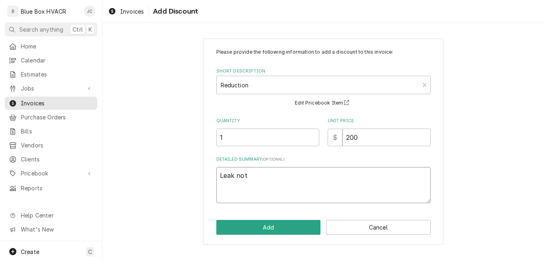
type textarea "x"
type textarea "Leak not f"
type textarea "x"
type textarea "Leak not fo"
type textarea "x"
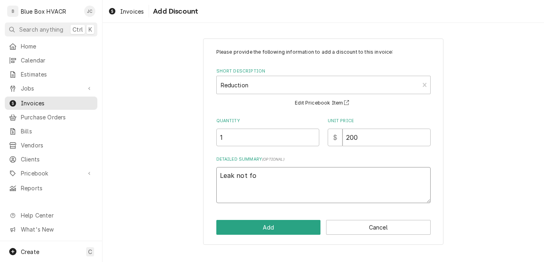
type textarea "Leak not fou"
type textarea "x"
type textarea "Leak not found"
type textarea "x"
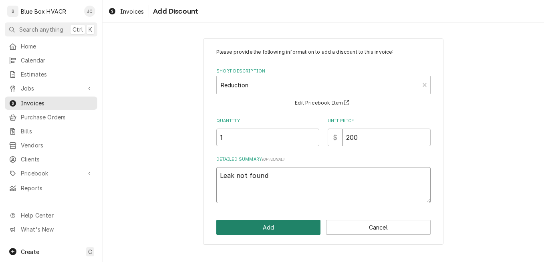
type textarea "Leak not found"
click at [292, 224] on button "Add" at bounding box center [268, 227] width 105 height 15
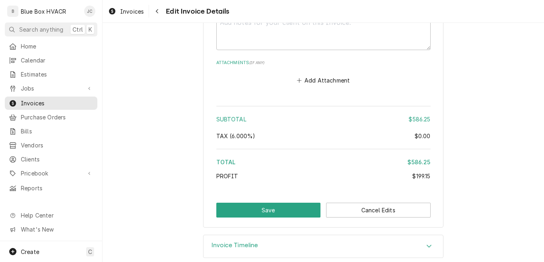
scroll to position [1640, 0]
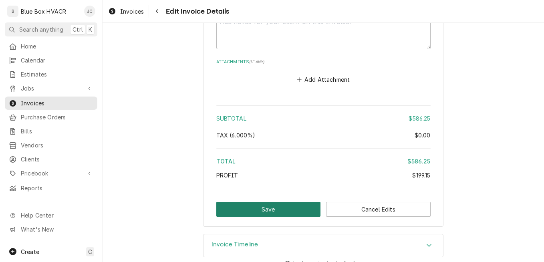
click at [275, 202] on button "Save" at bounding box center [268, 209] width 105 height 15
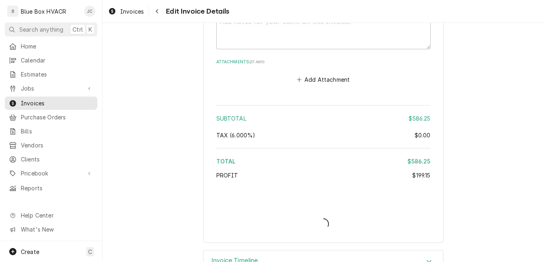
type textarea "x"
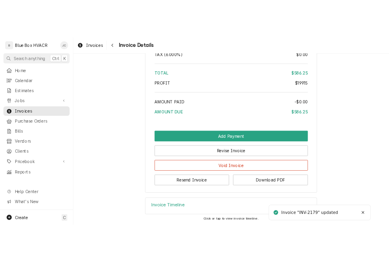
scroll to position [1496, 0]
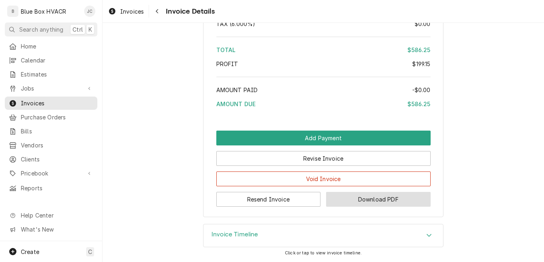
click at [365, 198] on button "Download PDF" at bounding box center [378, 199] width 105 height 15
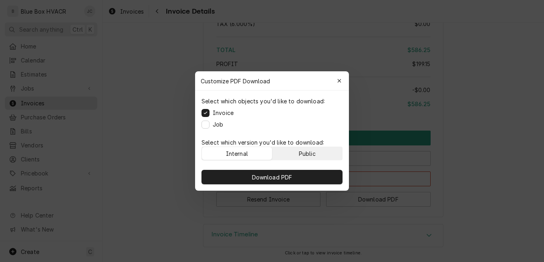
click at [296, 156] on button "Public" at bounding box center [307, 153] width 70 height 13
click at [207, 127] on button "Job" at bounding box center [205, 125] width 8 height 8
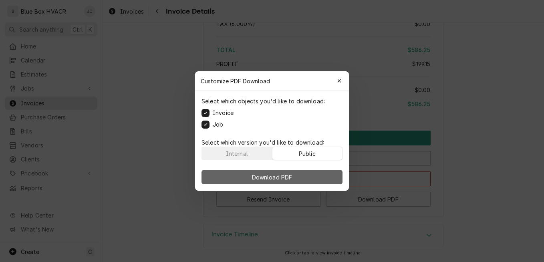
click at [254, 175] on span "Download PDF" at bounding box center [272, 177] width 44 height 8
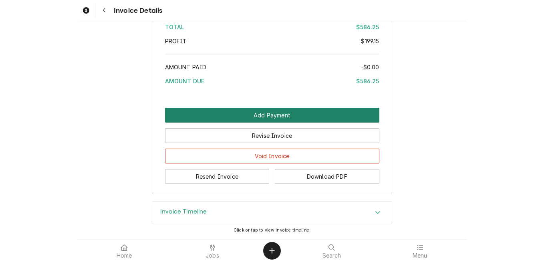
scroll to position [1494, 0]
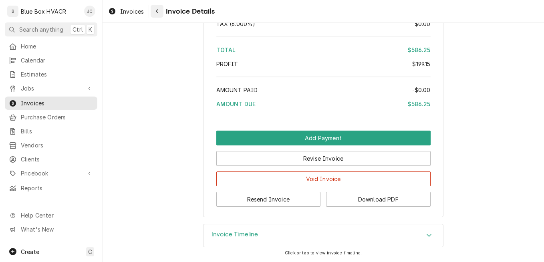
click at [157, 15] on button "Navigate back" at bounding box center [157, 11] width 13 height 13
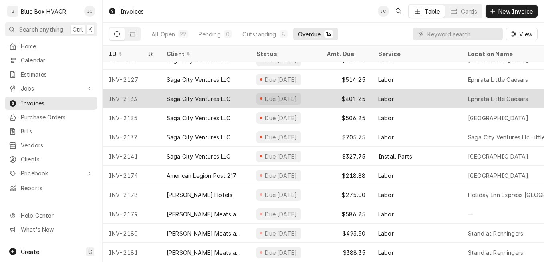
scroll to position [74, 0]
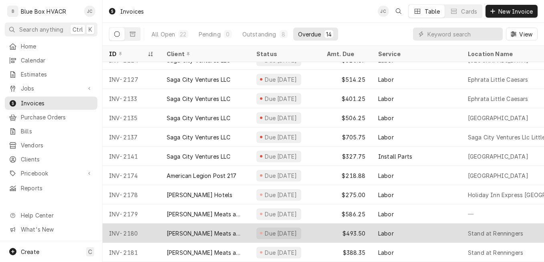
click at [234, 229] on div "[PERSON_NAME] Meats and Country Store" at bounding box center [205, 233] width 77 height 8
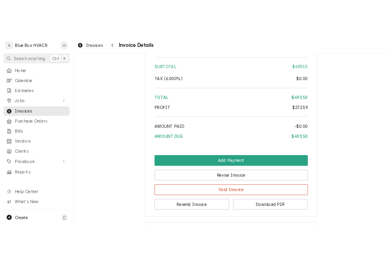
scroll to position [1579, 0]
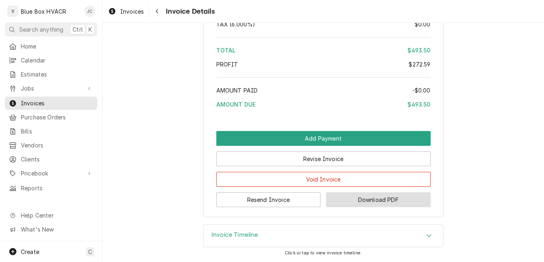
click at [340, 199] on button "Download PDF" at bounding box center [378, 199] width 105 height 15
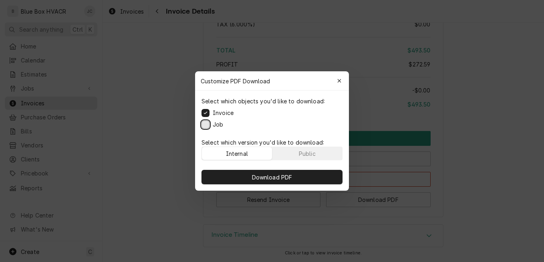
click at [208, 123] on button "Job" at bounding box center [205, 125] width 8 height 8
click at [299, 155] on div "Public" at bounding box center [307, 153] width 17 height 8
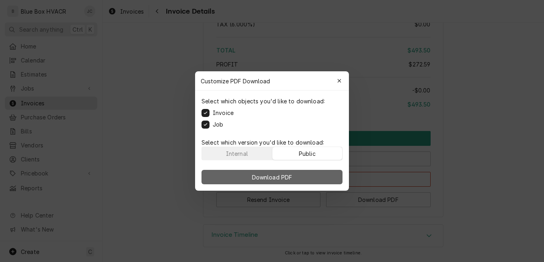
click at [293, 175] on span "Download PDF" at bounding box center [272, 177] width 44 height 8
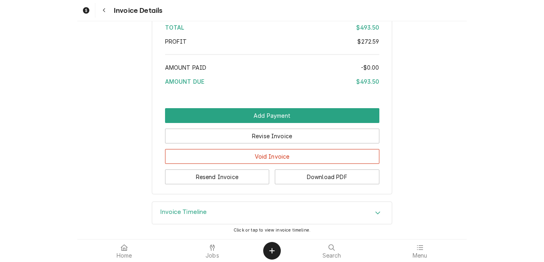
scroll to position [1578, 0]
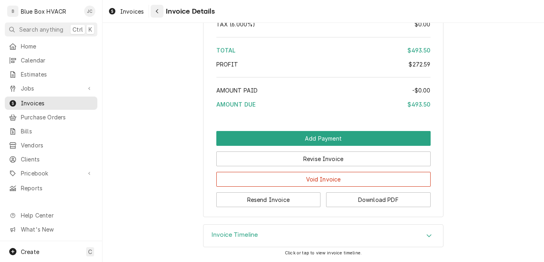
click at [157, 10] on icon "Navigate back" at bounding box center [157, 11] width 4 height 6
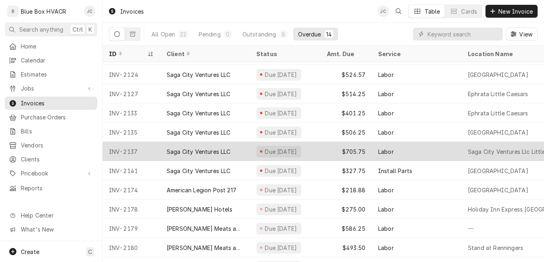
scroll to position [74, 0]
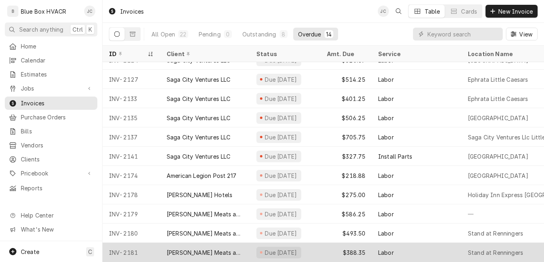
click at [250, 249] on div "[PERSON_NAME] Meats and Country Store" at bounding box center [205, 252] width 90 height 19
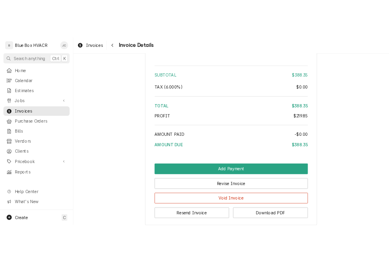
scroll to position [1264, 0]
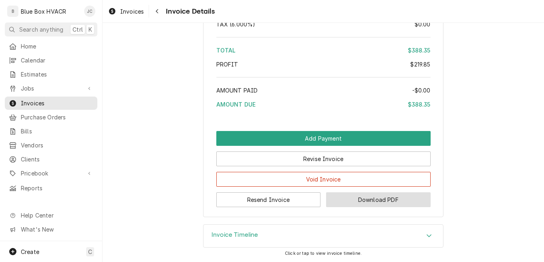
click at [359, 200] on button "Download PDF" at bounding box center [378, 199] width 105 height 15
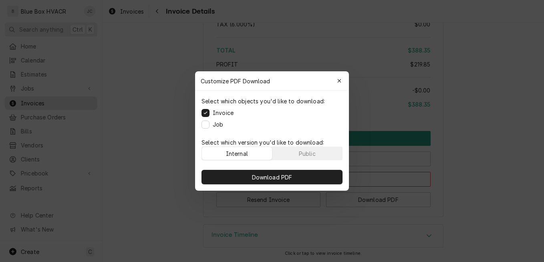
click at [215, 126] on label "Job" at bounding box center [218, 124] width 10 height 8
click at [209, 126] on button "Job" at bounding box center [205, 125] width 8 height 8
click at [296, 153] on button "Public" at bounding box center [307, 153] width 70 height 13
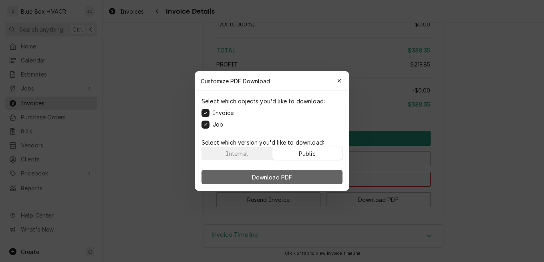
click at [293, 174] on span "Download PDF" at bounding box center [272, 177] width 44 height 8
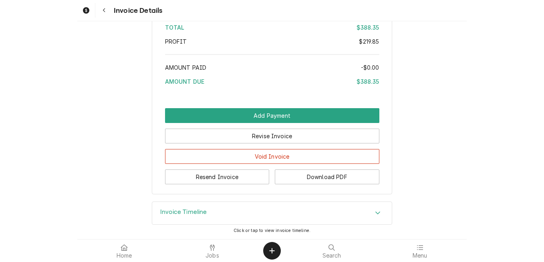
scroll to position [1262, 0]
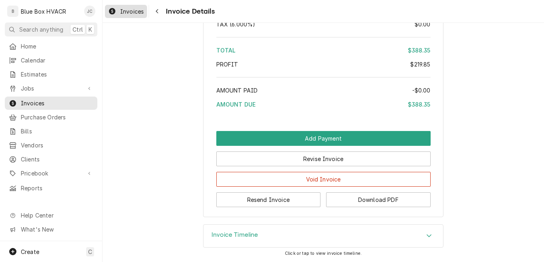
click at [124, 13] on span "Invoices" at bounding box center [132, 11] width 24 height 8
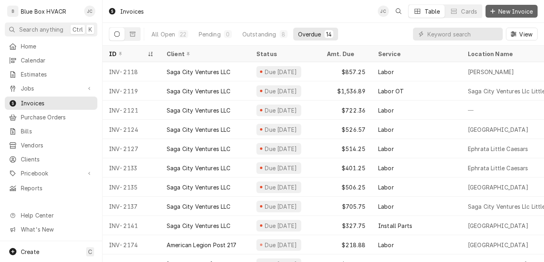
click at [506, 11] on span "New Invoice" at bounding box center [516, 11] width 38 height 8
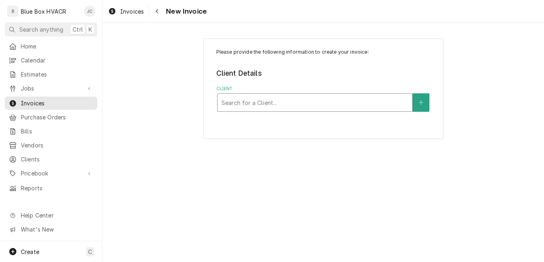
click at [316, 104] on div "Client" at bounding box center [314, 102] width 187 height 14
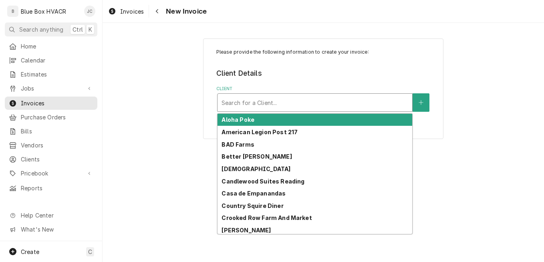
click at [279, 106] on div "Client" at bounding box center [314, 102] width 187 height 14
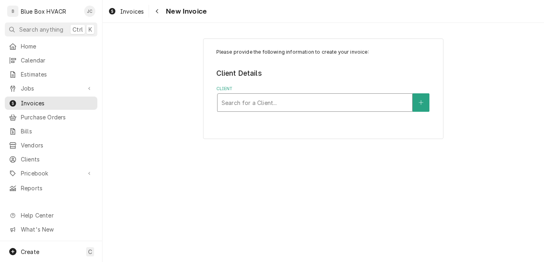
click at [279, 106] on div "Client" at bounding box center [314, 102] width 187 height 14
type input "die"
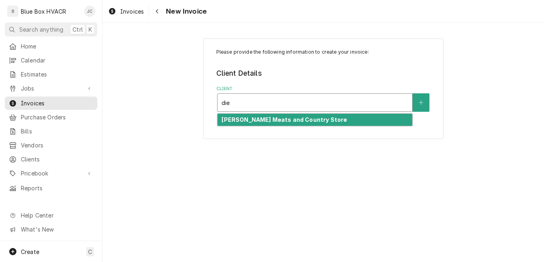
click at [272, 122] on strong "[PERSON_NAME] Meats and Country Store" at bounding box center [283, 119] width 125 height 7
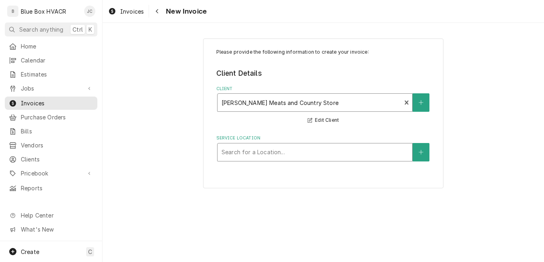
click at [280, 154] on div "Service Location" at bounding box center [314, 152] width 187 height 14
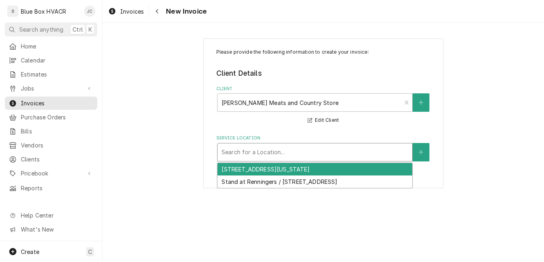
click at [280, 172] on div "660 Old U.S. 22, Lenhartsville, Pennsylvania 19534" at bounding box center [314, 169] width 195 height 12
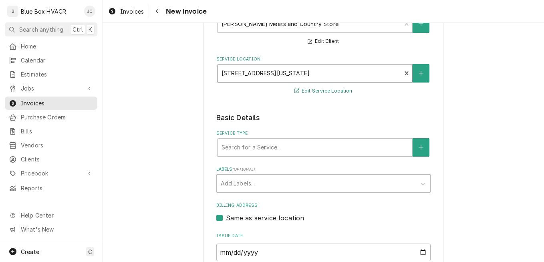
scroll to position [120, 0]
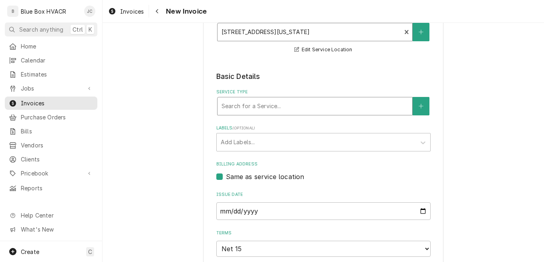
click at [274, 105] on div "Service Type" at bounding box center [314, 106] width 187 height 14
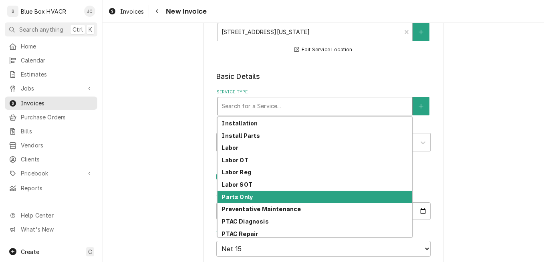
click at [246, 192] on div "Parts Only" at bounding box center [314, 197] width 195 height 12
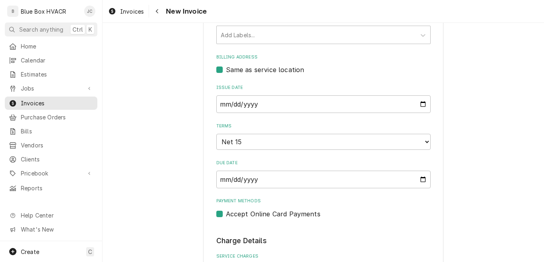
scroll to position [320, 0]
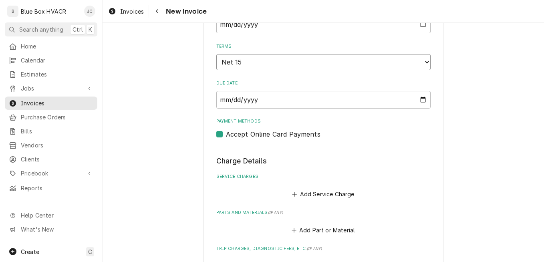
click at [283, 65] on select "Choose payment terms... Same Day Net 7 Net 14 Net 15 Net 21 Net 30 Net 45 Net 6…" at bounding box center [323, 62] width 214 height 16
type textarea "x"
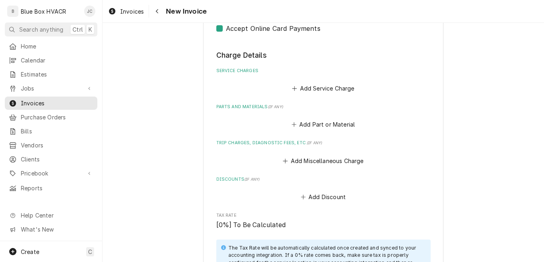
scroll to position [441, 0]
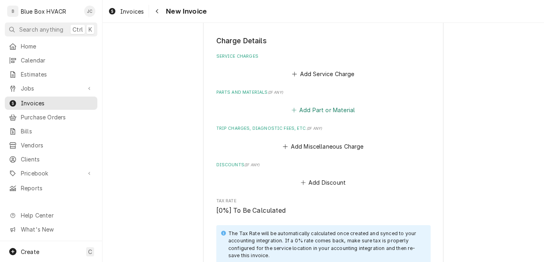
click at [320, 107] on button "Add Part or Material" at bounding box center [323, 110] width 66 height 11
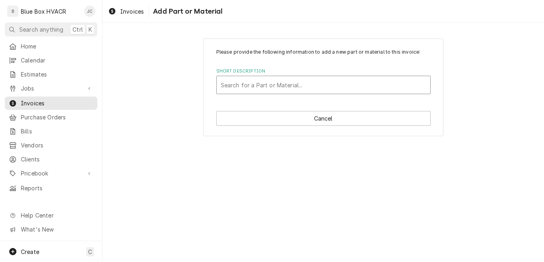
click at [274, 87] on div "Short Description" at bounding box center [323, 85] width 205 height 14
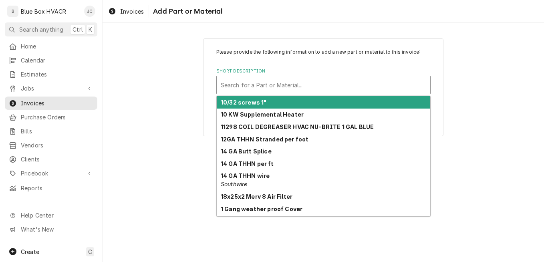
type input "S"
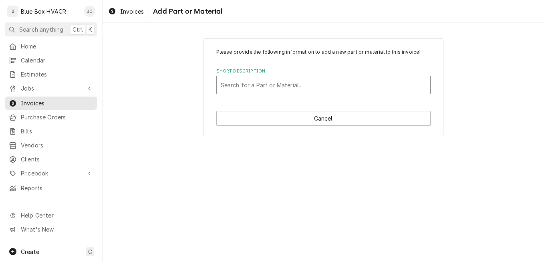
click at [274, 86] on div "Short Description" at bounding box center [323, 85] width 205 height 14
paste input "Shat-R-Shield F20T12CW/ALTO 24 Inch 20W T12 Safety Coated Fluorescent Philips 4…"
type input "Shat-R-Shield F20T12CW/ALTO 24 Inch 20W T12 Safety Coated Fluorescent Philips 4…"
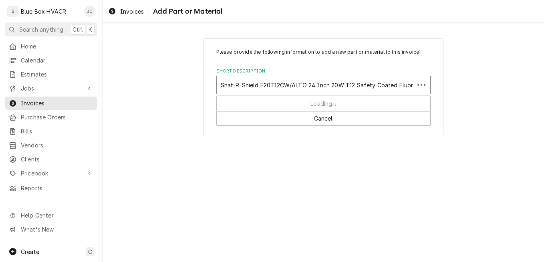
scroll to position [0, 61]
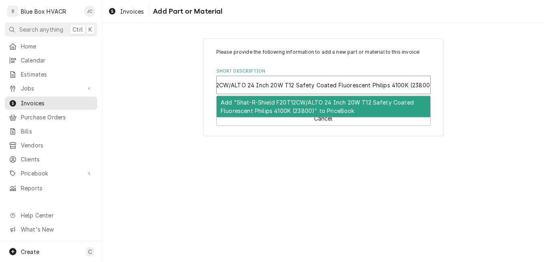
click at [312, 103] on div "Add "Shat-R-Shield F20T12CW/ALTO 24 Inch 20W T12 Safety Coated Fluorescent Phil…" at bounding box center [323, 106] width 213 height 21
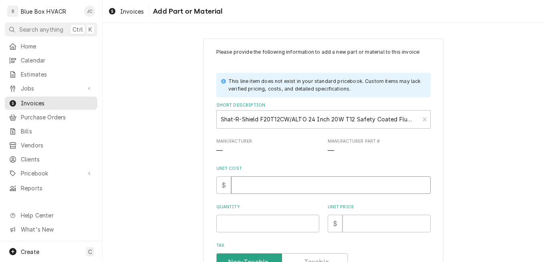
click at [260, 183] on input "Unit Cost" at bounding box center [330, 185] width 199 height 18
click at [258, 185] on input "Unit Cost" at bounding box center [330, 185] width 199 height 18
type textarea "x"
type input "3"
type textarea "x"
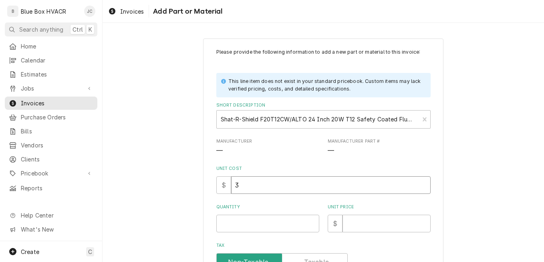
type input "33"
type textarea "x"
type input "33.6"
type textarea "x"
type input "33.65"
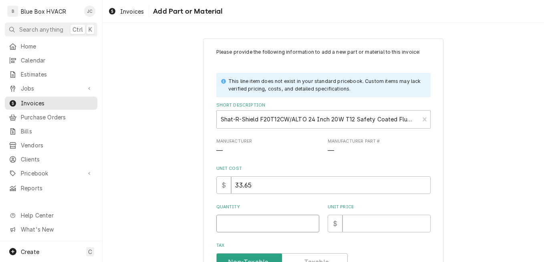
click at [252, 220] on input "Quantity" at bounding box center [267, 224] width 103 height 18
type textarea "x"
type input "4"
type textarea "x"
type input "43"
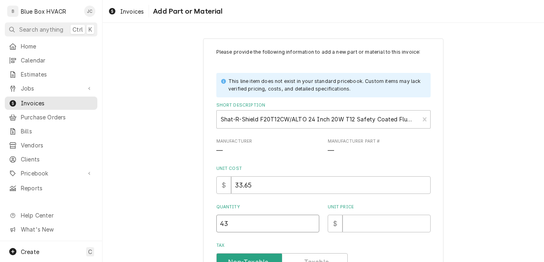
type textarea "x"
type input "43.7"
type textarea "x"
type input "43.75"
type textarea "x"
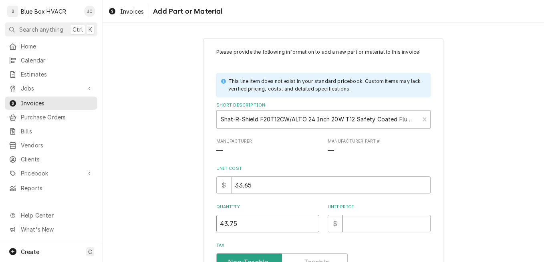
type input "43.7"
type textarea "x"
type input "43"
type textarea "x"
type input "4"
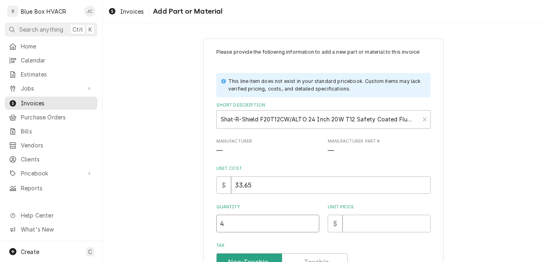
type textarea "x"
type input "1"
click at [385, 221] on input "Unit Price" at bounding box center [386, 224] width 88 height 18
type textarea "x"
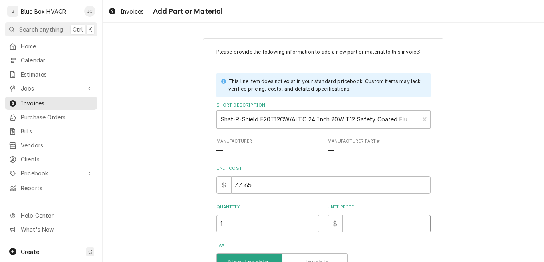
type input "4"
type textarea "x"
type input "40"
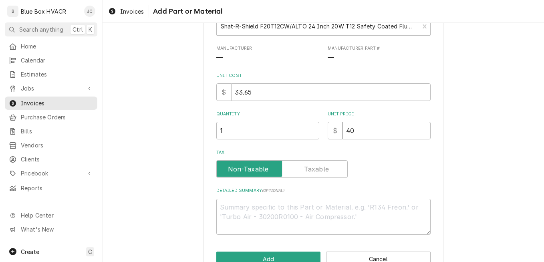
scroll to position [115, 0]
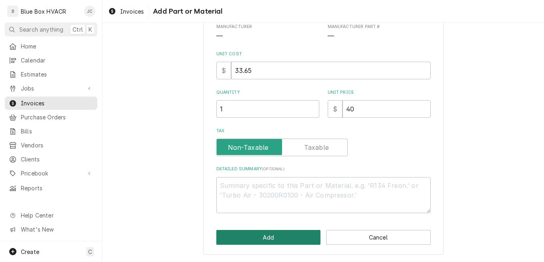
click at [284, 237] on button "Add" at bounding box center [268, 237] width 105 height 15
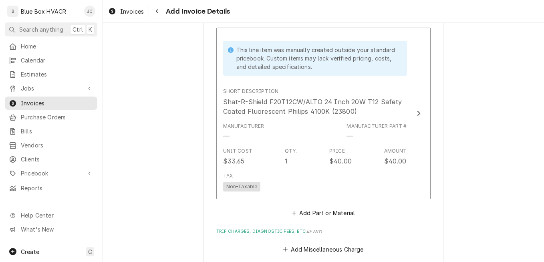
scroll to position [471, 0]
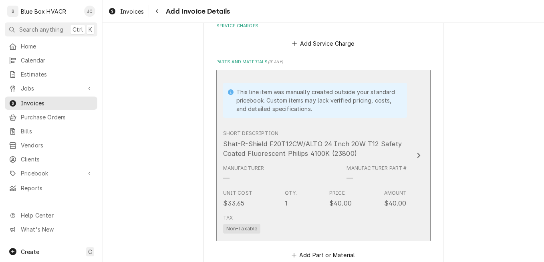
click at [417, 155] on icon "Update Line Item" at bounding box center [419, 155] width 4 height 6
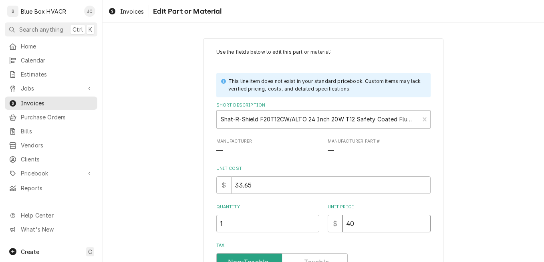
click at [350, 221] on input "40" at bounding box center [386, 224] width 88 height 18
type textarea "x"
type input "4"
type textarea "x"
type input "43"
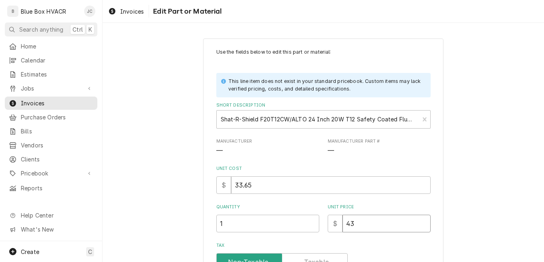
type textarea "x"
type input "43.7"
type textarea "x"
type input "43.75"
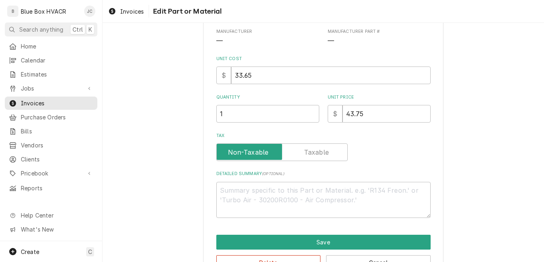
scroll to position [120, 0]
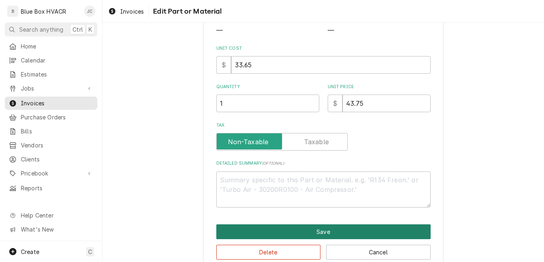
click at [343, 234] on button "Save" at bounding box center [323, 231] width 214 height 15
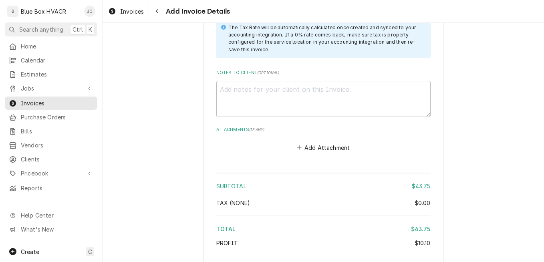
scroll to position [882, 0]
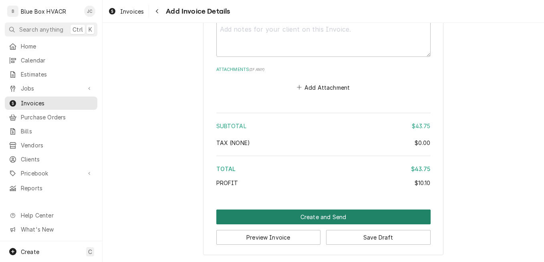
click at [304, 218] on button "Create and Send" at bounding box center [323, 216] width 214 height 15
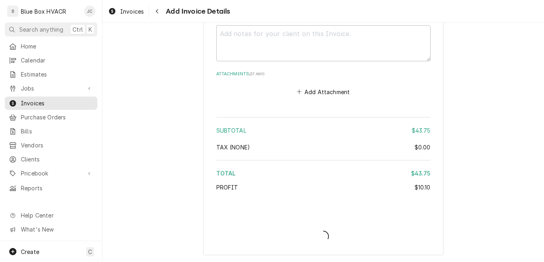
scroll to position [877, 0]
type textarea "x"
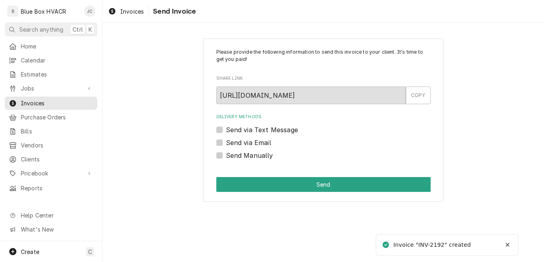
click at [251, 152] on label "Send Manually" at bounding box center [249, 156] width 47 height 10
click at [251, 152] on input "Send Manually" at bounding box center [333, 160] width 214 height 18
checkbox input "true"
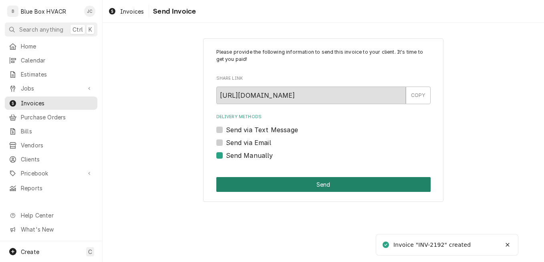
click at [286, 186] on button "Send" at bounding box center [323, 184] width 214 height 15
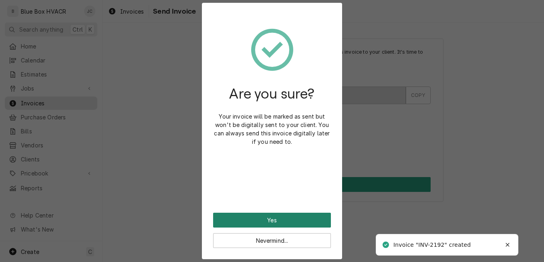
click at [299, 219] on button "Yes" at bounding box center [272, 220] width 118 height 15
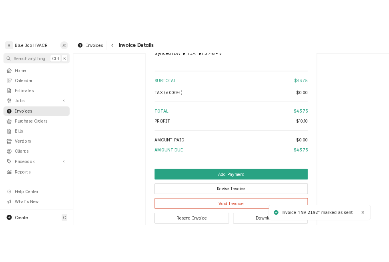
scroll to position [829, 0]
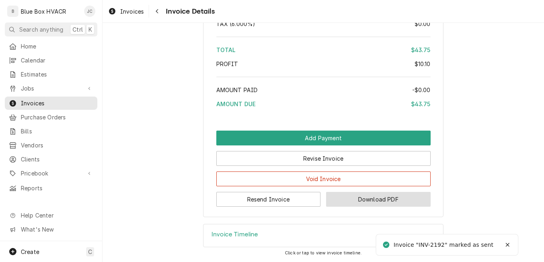
click at [353, 196] on button "Download PDF" at bounding box center [378, 199] width 105 height 15
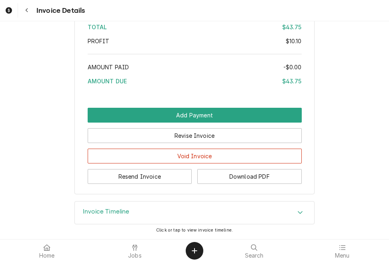
scroll to position [827, 0]
